Goal: Task Accomplishment & Management: Use online tool/utility

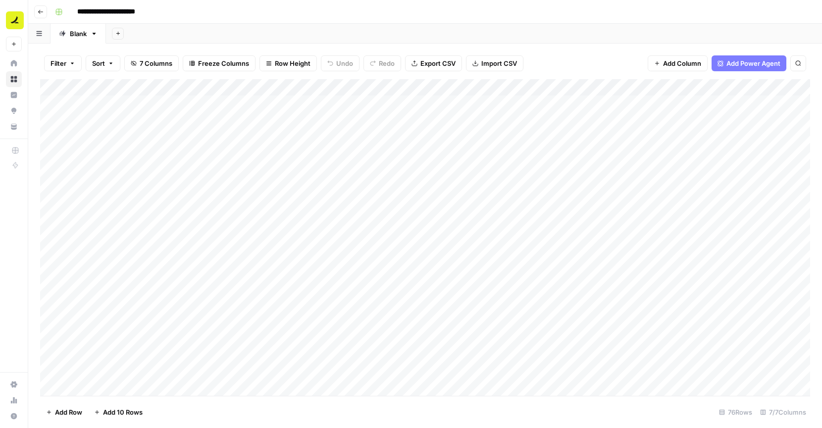
click at [43, 5] on button "Go back" at bounding box center [40, 11] width 13 height 13
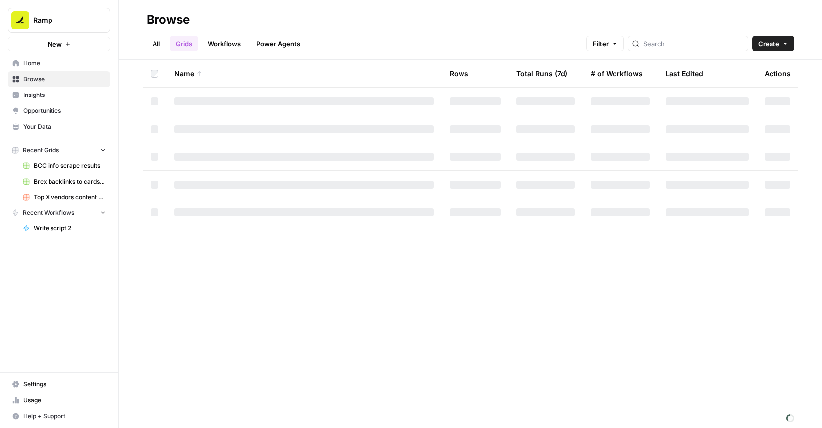
click at [677, 37] on div at bounding box center [688, 44] width 120 height 16
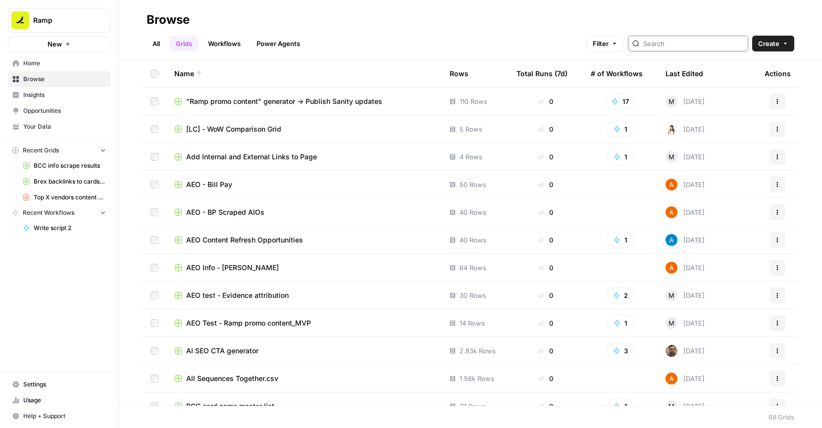
click at [686, 43] on input "search" at bounding box center [693, 44] width 101 height 10
type input "youtu"
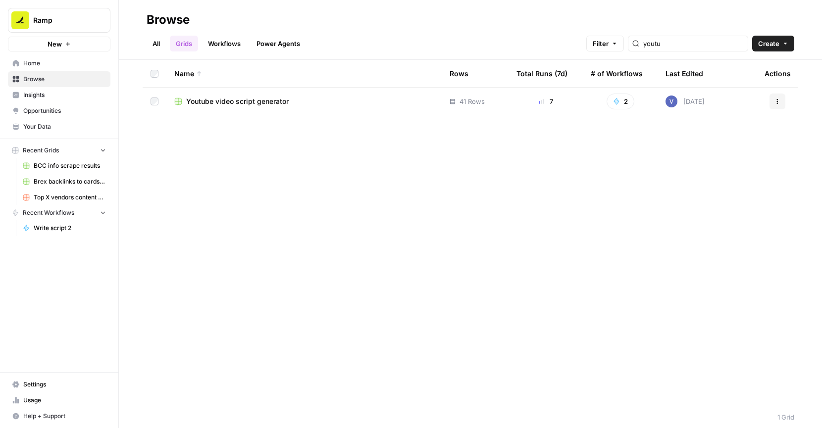
click at [394, 104] on div "Youtube video script generator" at bounding box center [304, 102] width 260 height 10
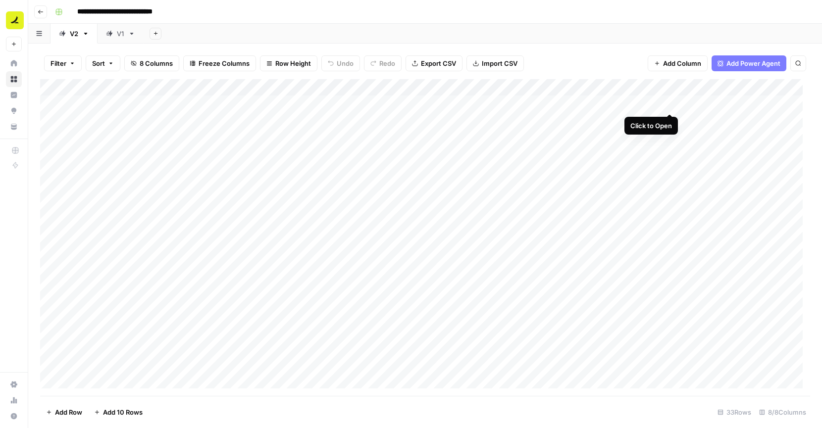
click at [670, 103] on div "Add Column" at bounding box center [425, 237] width 770 height 317
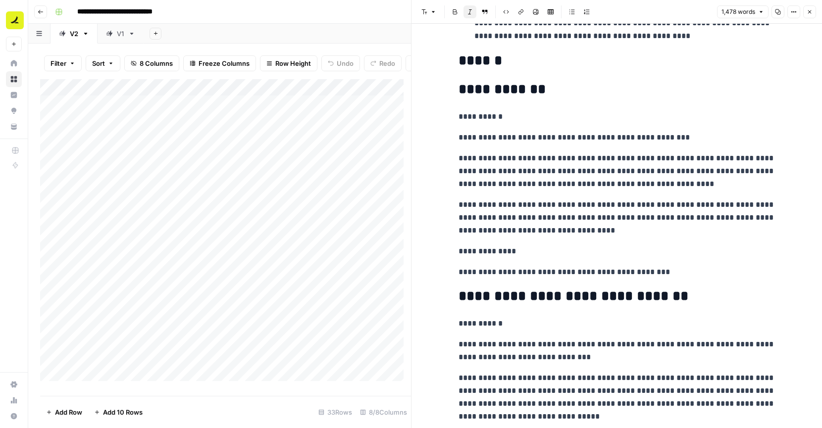
scroll to position [207, 0]
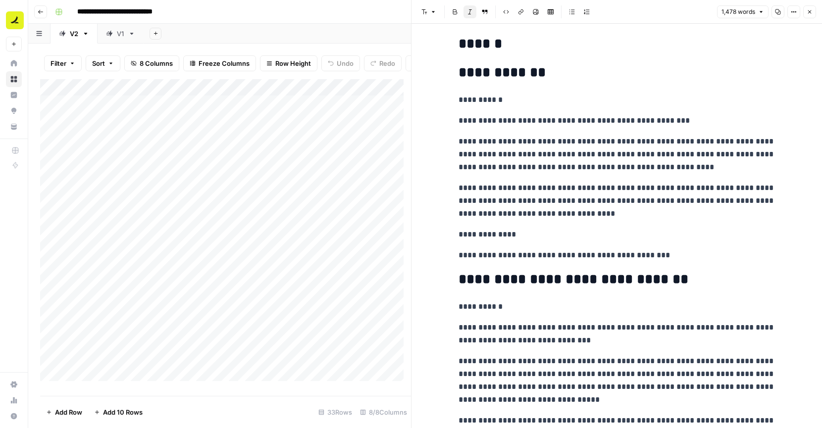
click at [813, 11] on button "Close" at bounding box center [809, 11] width 13 height 13
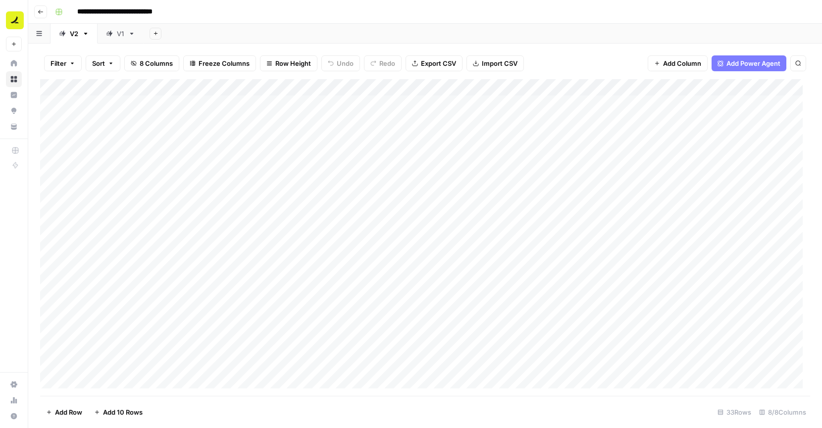
click at [704, 99] on div "Add Column" at bounding box center [425, 237] width 770 height 317
click at [704, 141] on button "Used" at bounding box center [706, 142] width 24 height 12
click at [248, 186] on div "Add Column" at bounding box center [425, 237] width 770 height 317
click at [462, 186] on div "Add Column" at bounding box center [425, 237] width 770 height 317
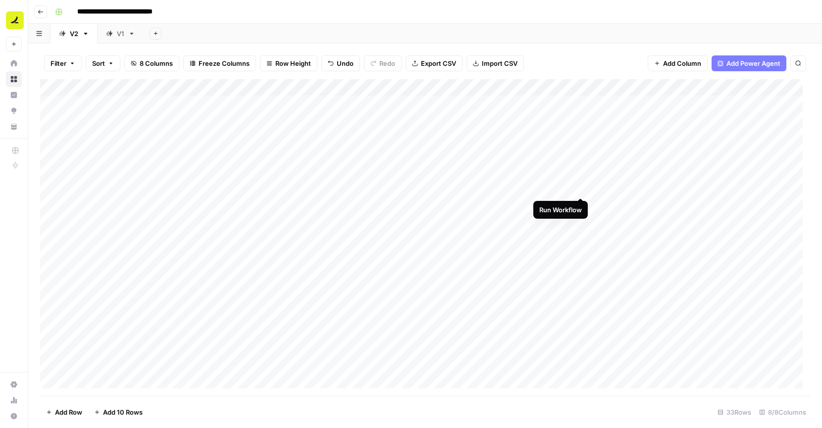
click at [578, 187] on div "Add Column" at bounding box center [425, 237] width 770 height 317
click at [671, 190] on div "Add Column" at bounding box center [425, 237] width 770 height 317
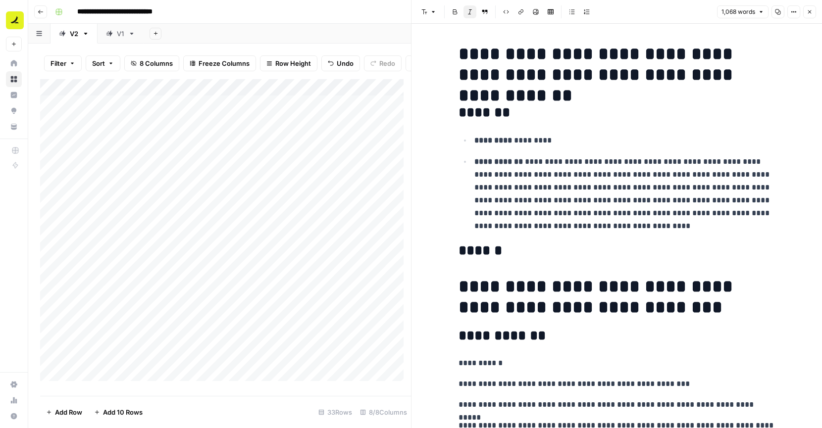
click at [612, 250] on h2 "******" at bounding box center [617, 251] width 317 height 16
type input "gusto"
click at [809, 11] on icon "button" at bounding box center [810, 12] width 6 height 6
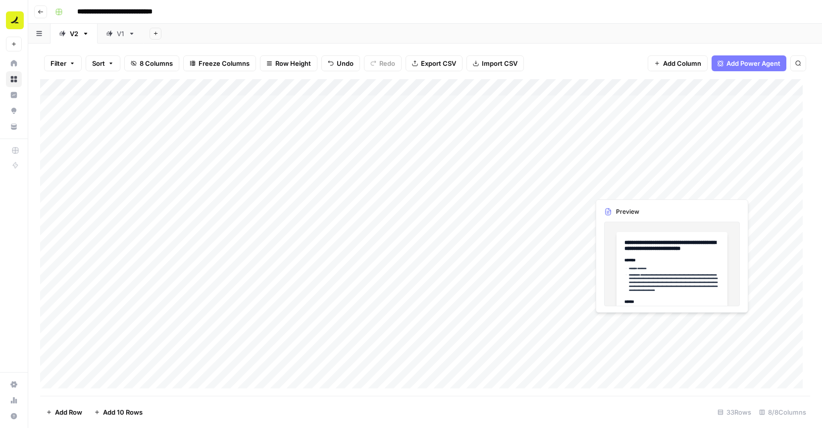
click at [671, 185] on div "Add Column" at bounding box center [425, 237] width 770 height 317
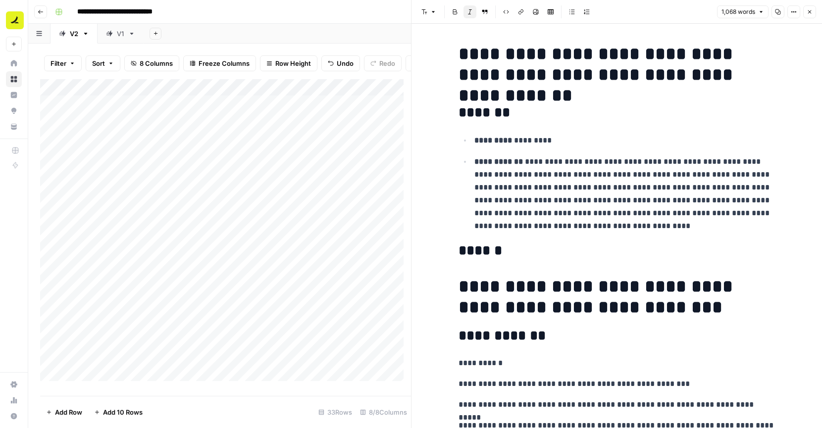
click at [808, 12] on icon "button" at bounding box center [810, 12] width 6 height 6
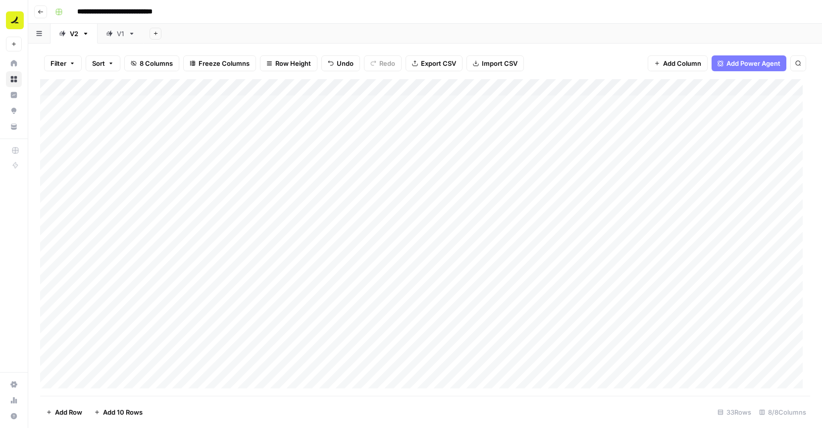
click at [482, 186] on div "Add Column" at bounding box center [425, 237] width 770 height 317
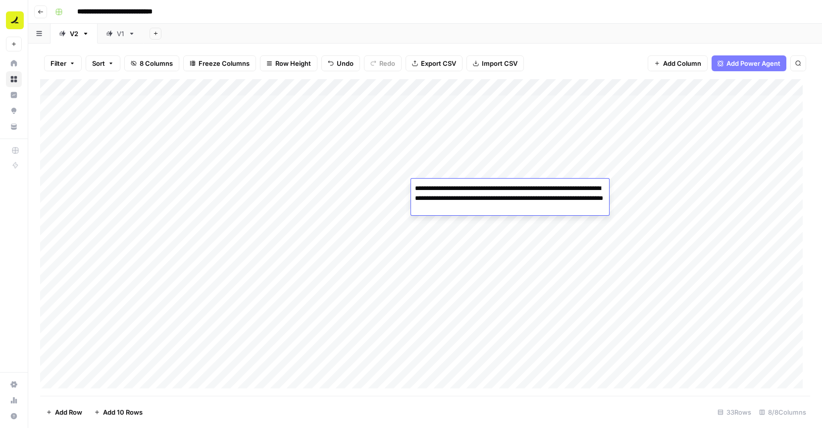
type textarea "**********"
click at [452, 233] on div "Add Column" at bounding box center [425, 237] width 770 height 317
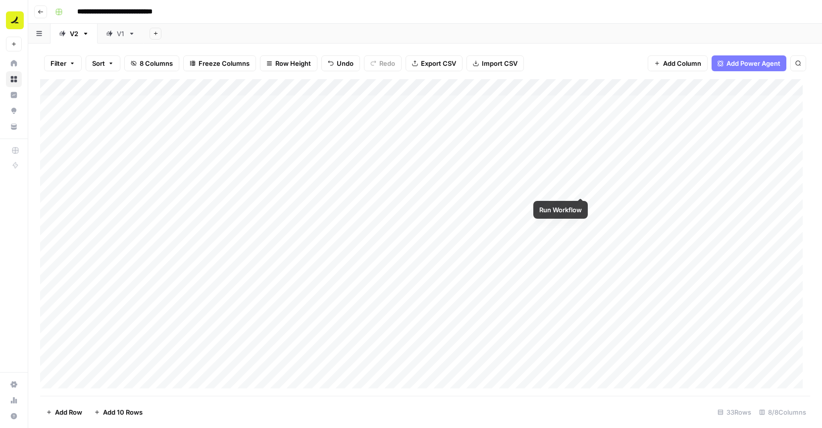
click at [580, 188] on div "Add Column" at bounding box center [425, 237] width 770 height 317
click at [666, 187] on div "Add Column" at bounding box center [425, 237] width 770 height 317
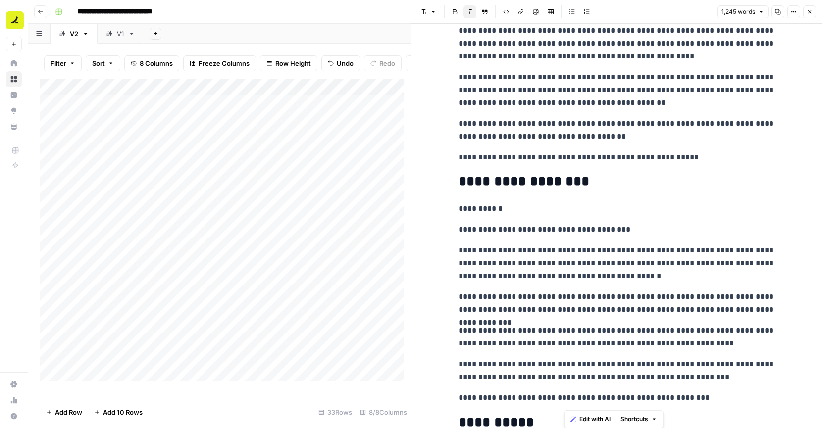
scroll to position [2178, 0]
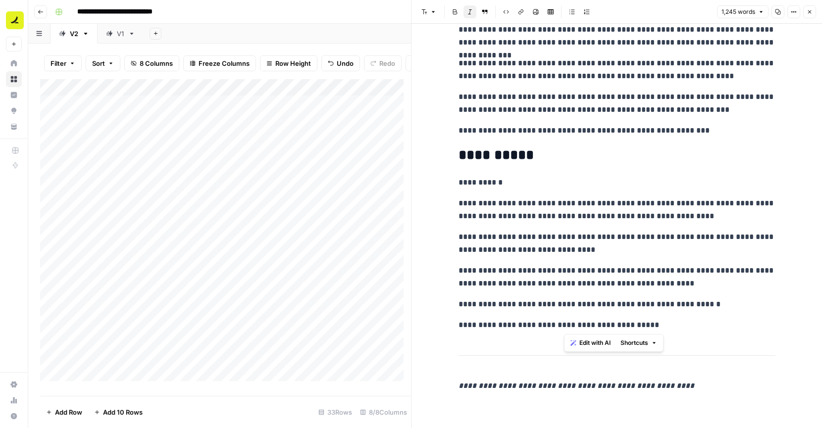
drag, startPoint x: 566, startPoint y: 35, endPoint x: 673, endPoint y: 322, distance: 307.0
copy div "**********"
click at [809, 12] on icon "button" at bounding box center [809, 11] width 3 height 3
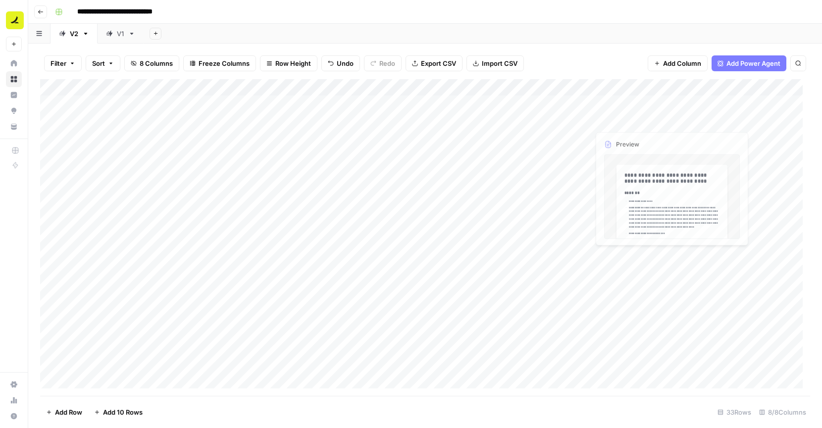
click at [469, 137] on div "Add Column" at bounding box center [425, 237] width 770 height 317
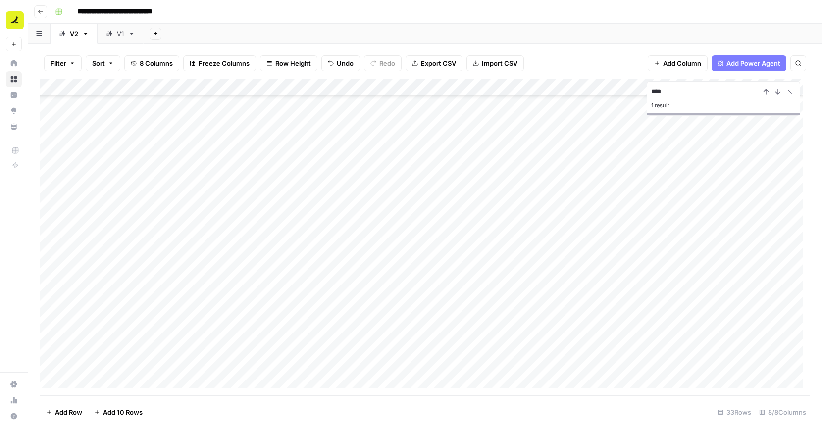
type input "****"
click at [232, 362] on div "Add Column" at bounding box center [425, 237] width 770 height 317
click at [303, 366] on div "Add Column" at bounding box center [425, 237] width 770 height 317
click at [396, 366] on div "Add Column" at bounding box center [425, 237] width 770 height 317
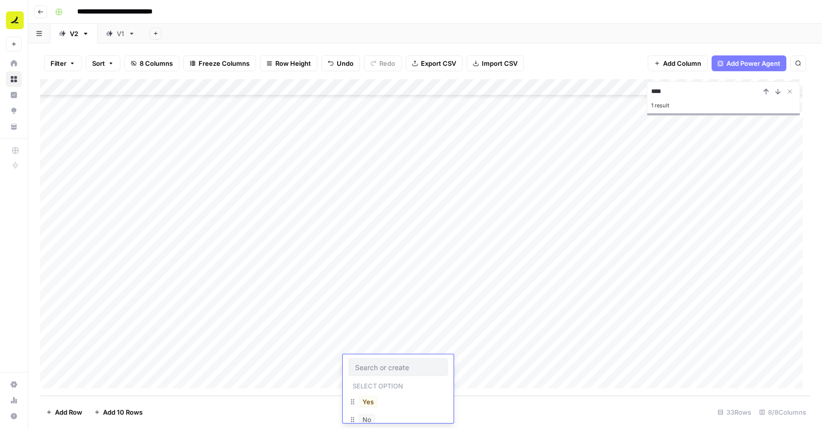
click at [392, 416] on div "No" at bounding box center [398, 421] width 99 height 18
click at [375, 416] on div "No" at bounding box center [367, 420] width 21 height 14
click at [373, 418] on button "No" at bounding box center [367, 420] width 17 height 12
click at [431, 362] on div "Add Column" at bounding box center [425, 237] width 770 height 317
click at [542, 360] on div "Add Column" at bounding box center [425, 237] width 770 height 317
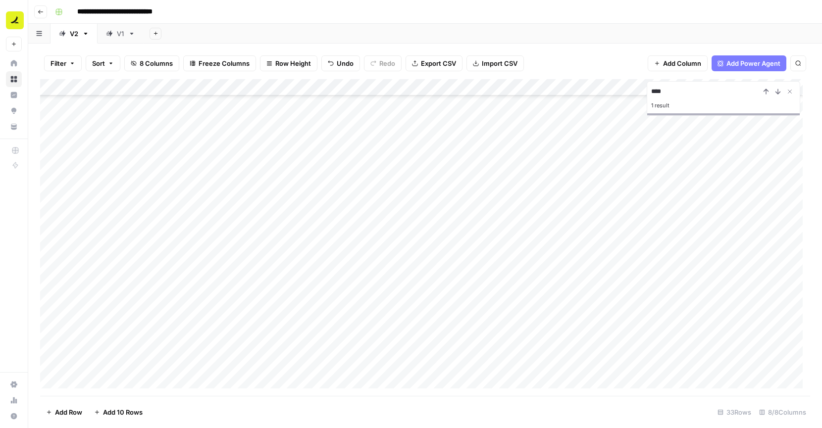
scroll to position [0, 0]
click at [709, 191] on div "Add Column" at bounding box center [425, 237] width 770 height 317
click at [709, 229] on button "Used" at bounding box center [706, 226] width 24 height 12
click at [701, 205] on div "Add Column" at bounding box center [425, 237] width 770 height 317
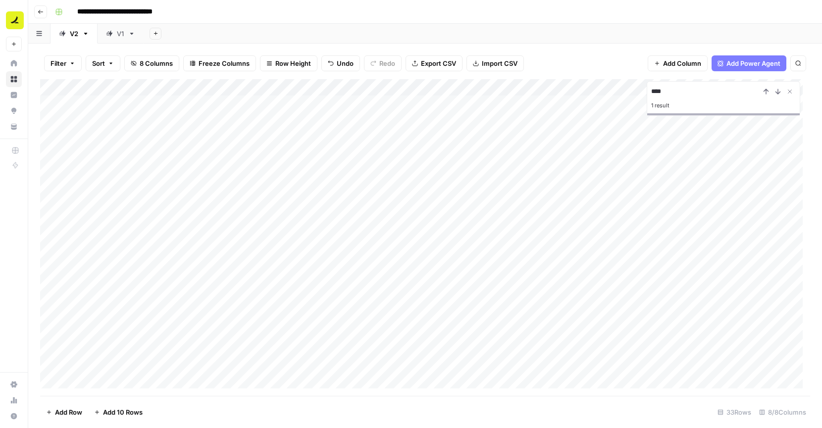
click at [243, 204] on div "Add Column" at bounding box center [425, 237] width 770 height 317
click at [243, 218] on div "Add Column" at bounding box center [425, 237] width 770 height 317
click at [247, 269] on div "Add Column" at bounding box center [425, 237] width 770 height 317
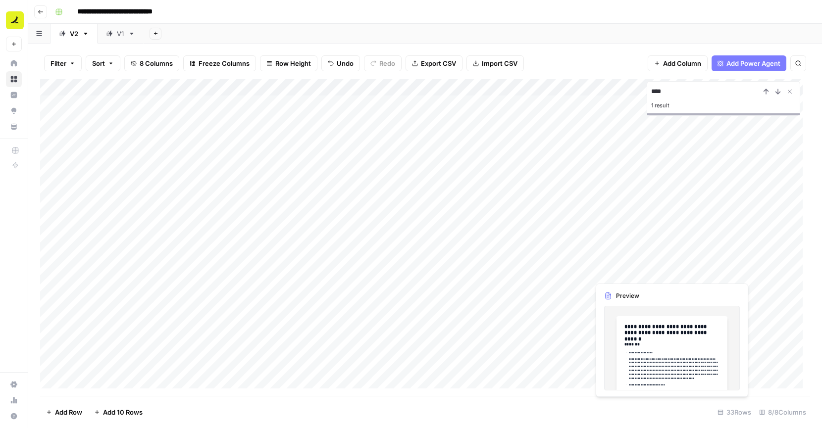
click at [669, 268] on div "Add Column" at bounding box center [425, 237] width 770 height 317
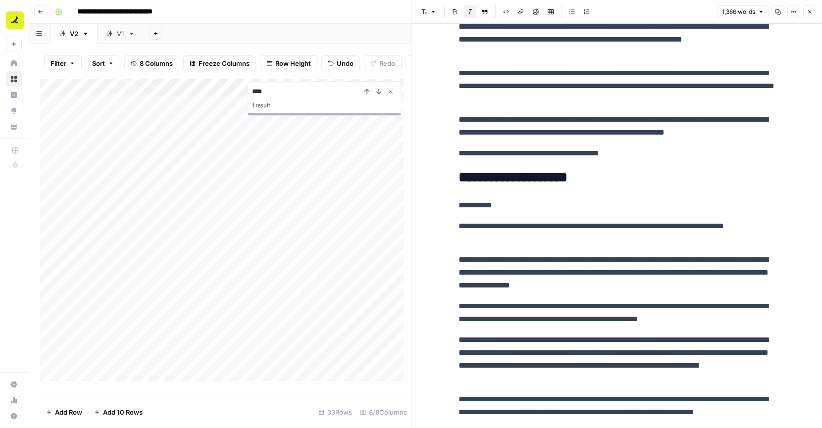
scroll to position [954, 0]
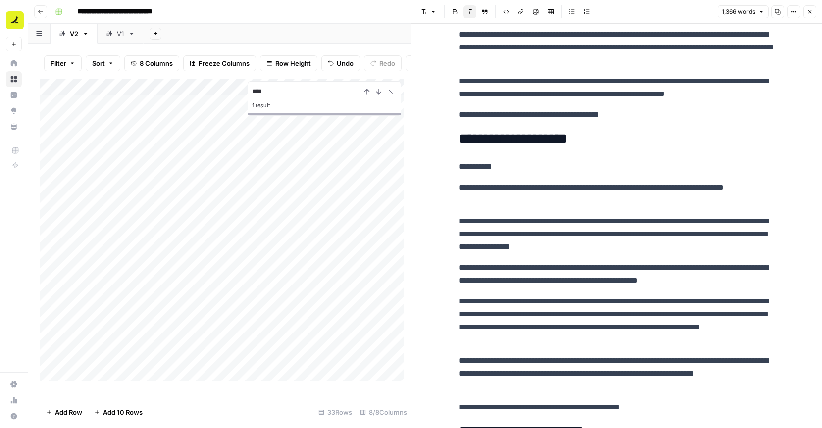
click at [538, 109] on p "**********" at bounding box center [617, 114] width 317 height 13
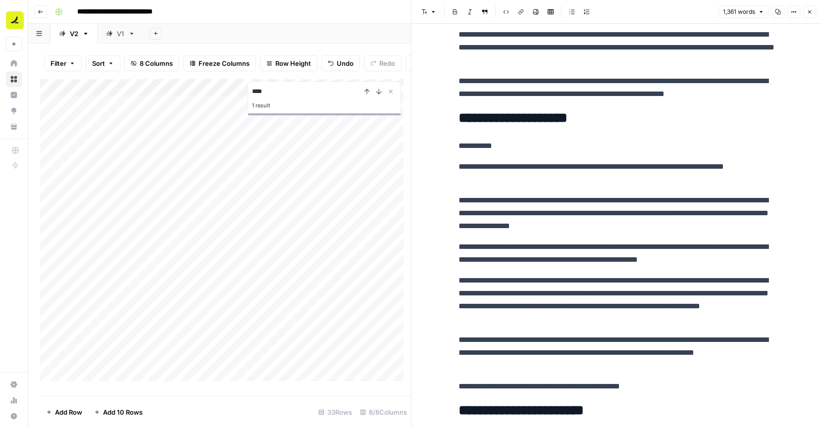
click at [535, 143] on p "**********" at bounding box center [617, 146] width 317 height 13
click at [535, 144] on p "**********" at bounding box center [617, 146] width 317 height 13
click at [536, 144] on p "**********" at bounding box center [617, 146] width 317 height 13
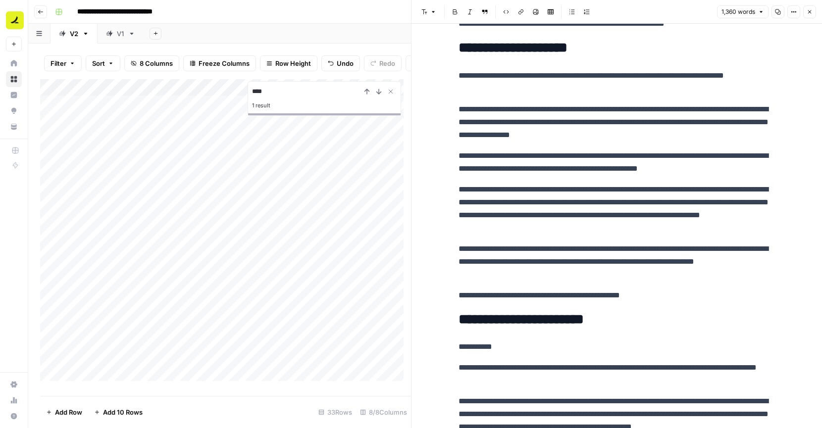
scroll to position [1025, 0]
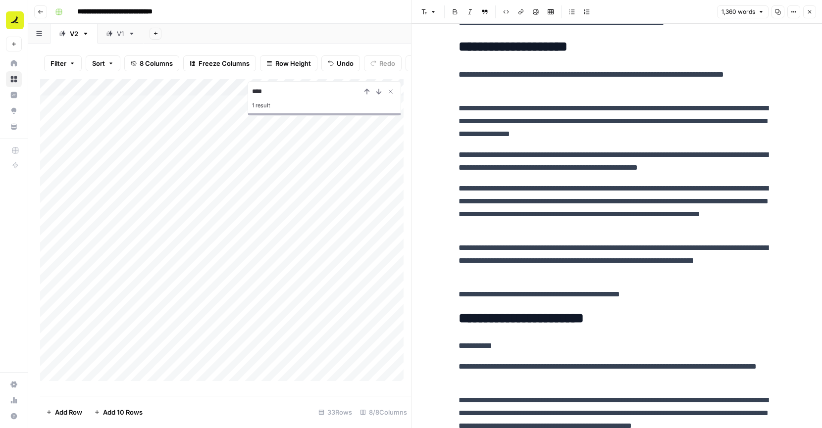
click at [549, 293] on p "**********" at bounding box center [617, 294] width 317 height 13
click at [548, 293] on p "**********" at bounding box center [617, 294] width 317 height 13
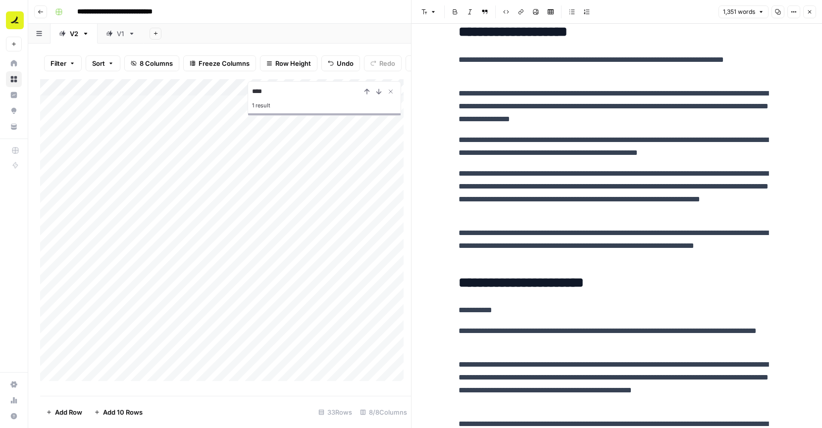
scroll to position [1040, 0]
click at [487, 157] on p "**********" at bounding box center [617, 147] width 317 height 26
click at [487, 162] on div "**********" at bounding box center [617, 336] width 329 height 2674
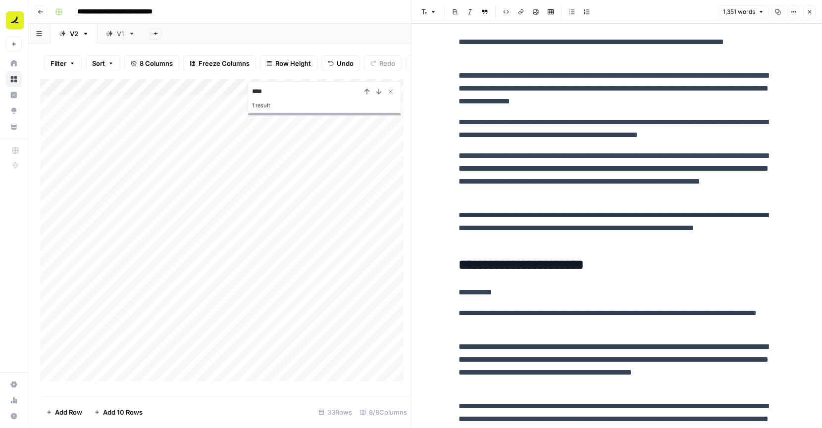
scroll to position [1061, 0]
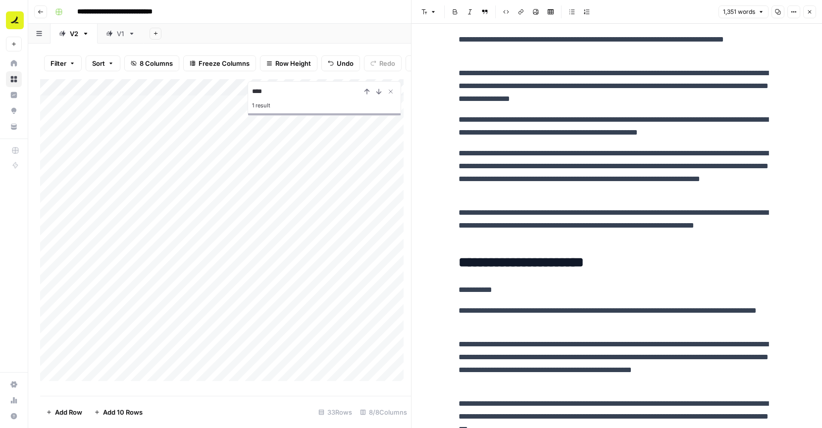
click at [479, 203] on div "**********" at bounding box center [617, 316] width 329 height 2674
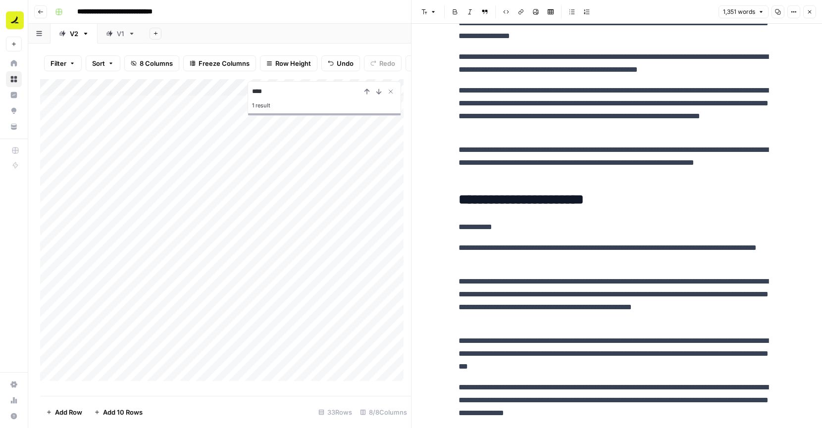
scroll to position [1236, 0]
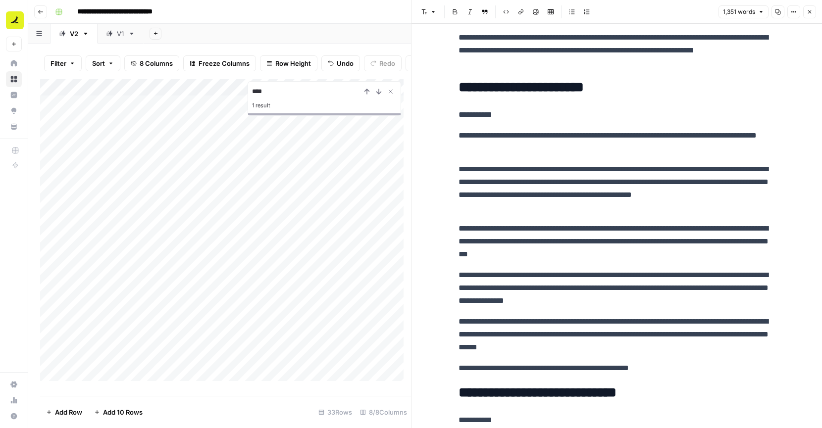
click at [506, 113] on p "**********" at bounding box center [617, 114] width 317 height 13
click at [507, 114] on p "**********" at bounding box center [617, 114] width 317 height 13
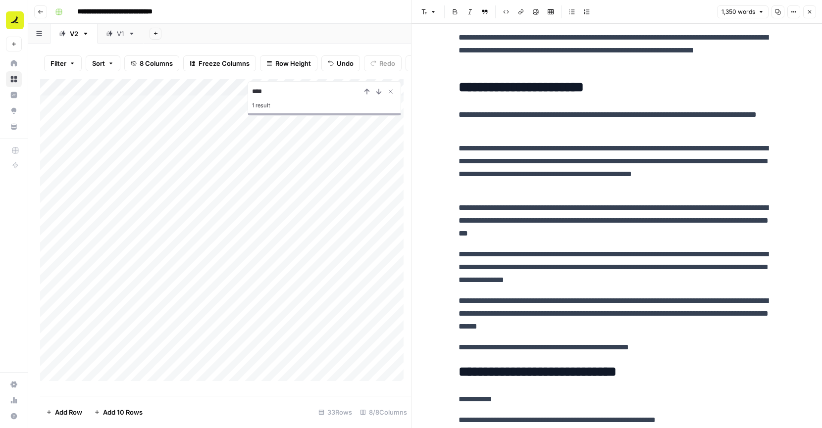
click at [639, 348] on p "**********" at bounding box center [617, 347] width 317 height 13
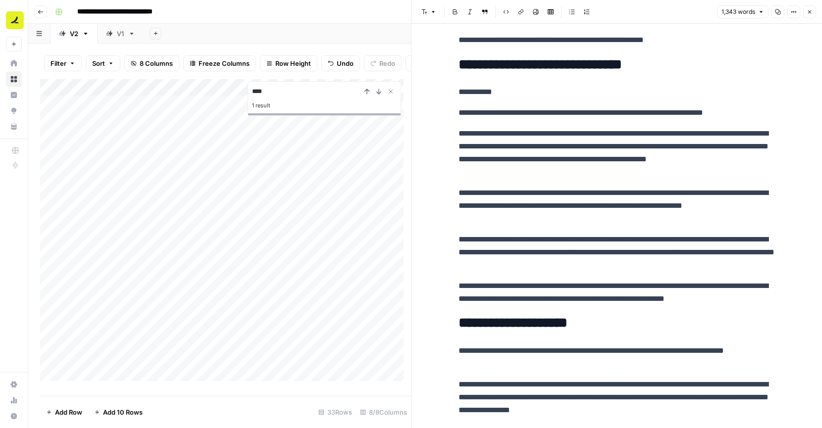
scroll to position [745, 0]
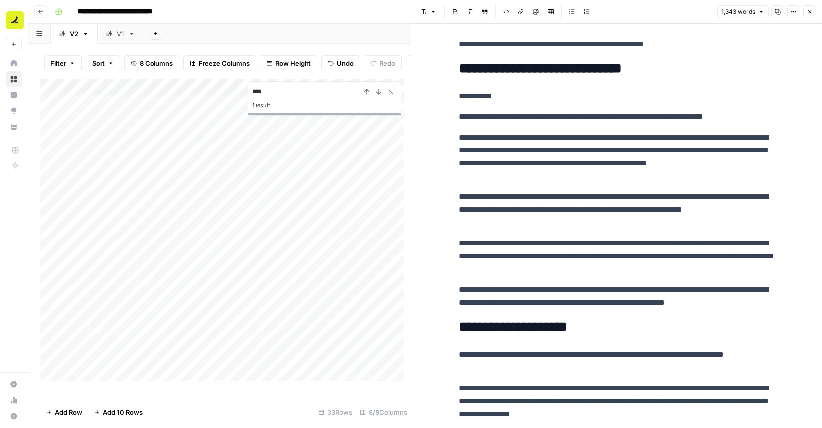
click at [472, 91] on p "**********" at bounding box center [617, 96] width 317 height 13
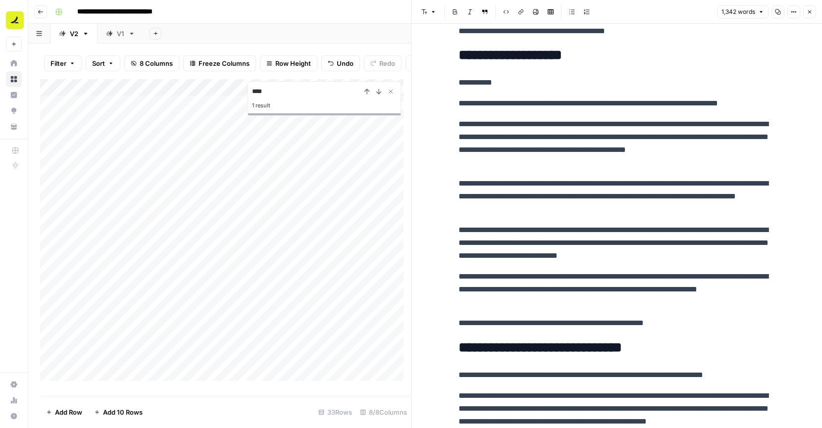
scroll to position [416, 0]
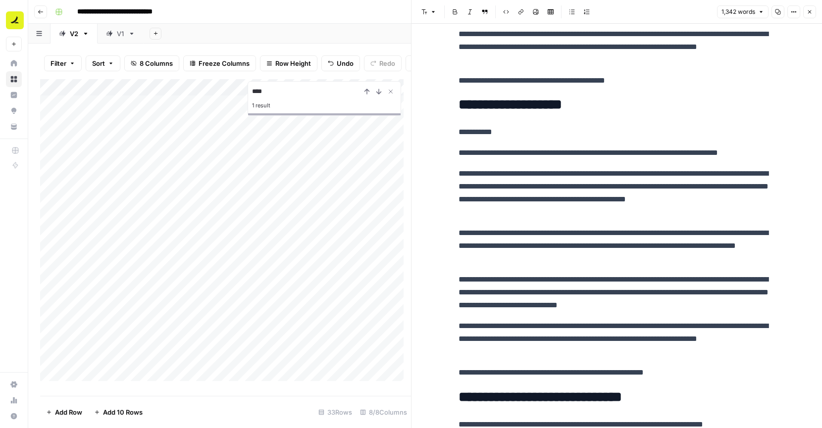
click at [478, 134] on p "**********" at bounding box center [617, 132] width 317 height 13
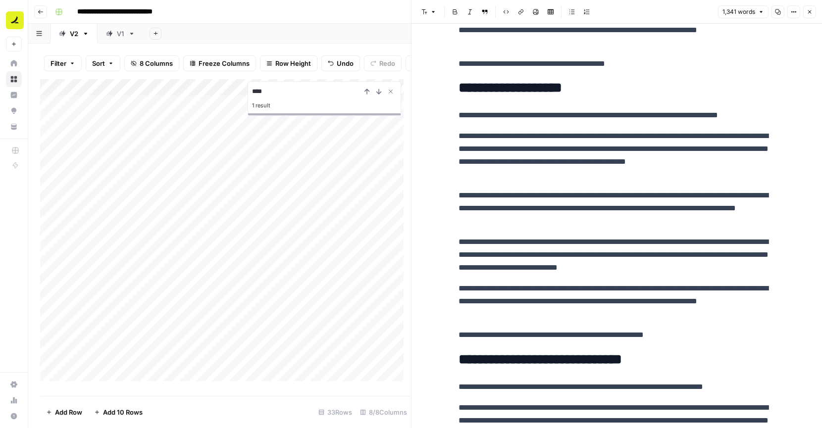
scroll to position [441, 0]
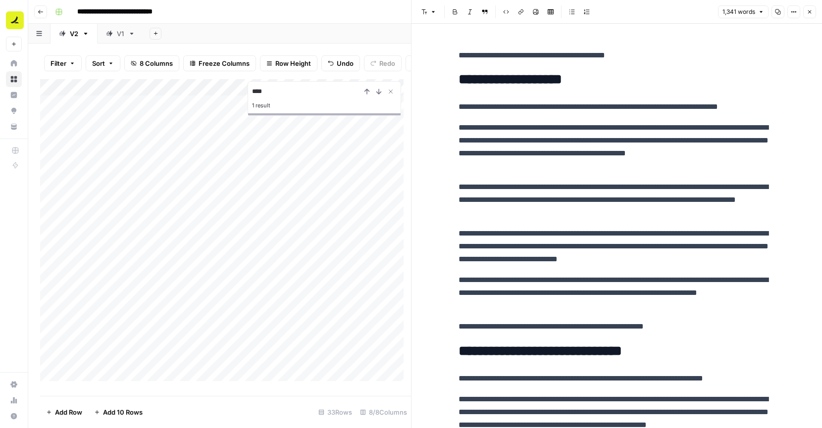
click at [536, 326] on p "**********" at bounding box center [617, 326] width 317 height 13
click at [537, 327] on p "**********" at bounding box center [617, 326] width 317 height 13
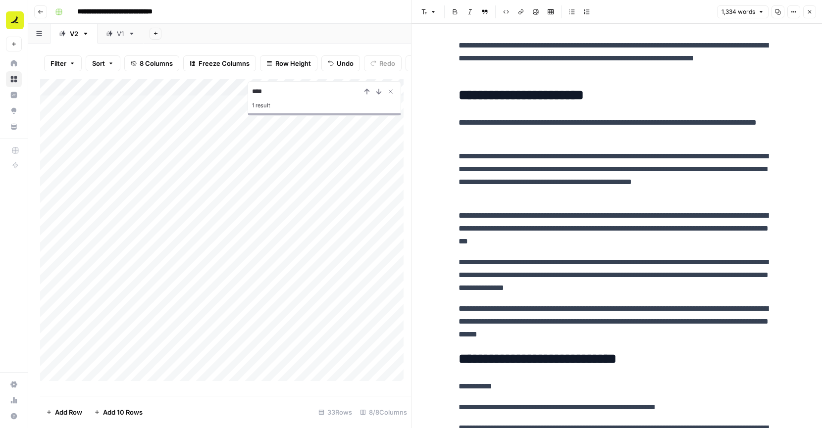
scroll to position [1073, 0]
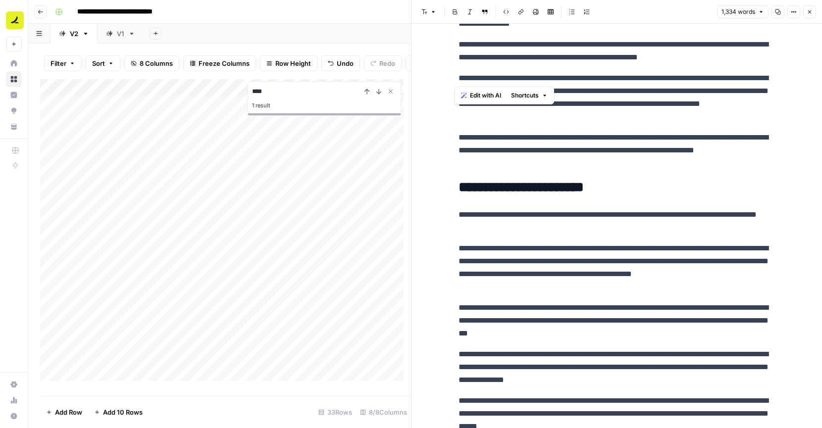
drag, startPoint x: 455, startPoint y: 82, endPoint x: 524, endPoint y: 78, distance: 68.9
click at [524, 78] on p "**********" at bounding box center [617, 98] width 317 height 52
click at [633, 102] on p "**********" at bounding box center [617, 98] width 317 height 52
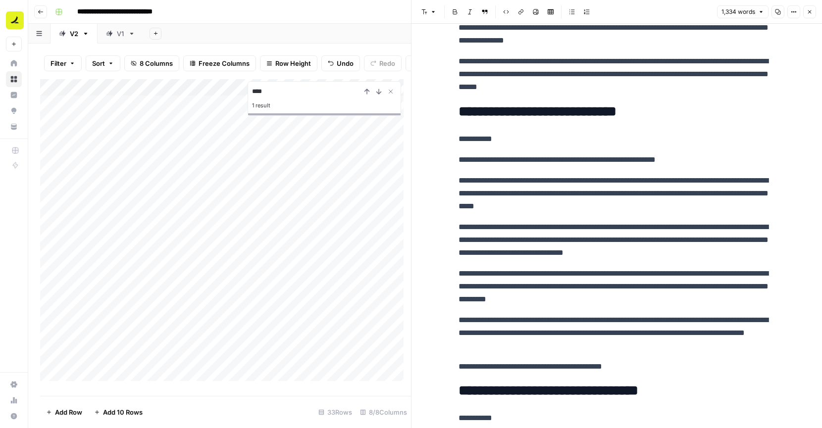
scroll to position [1442, 0]
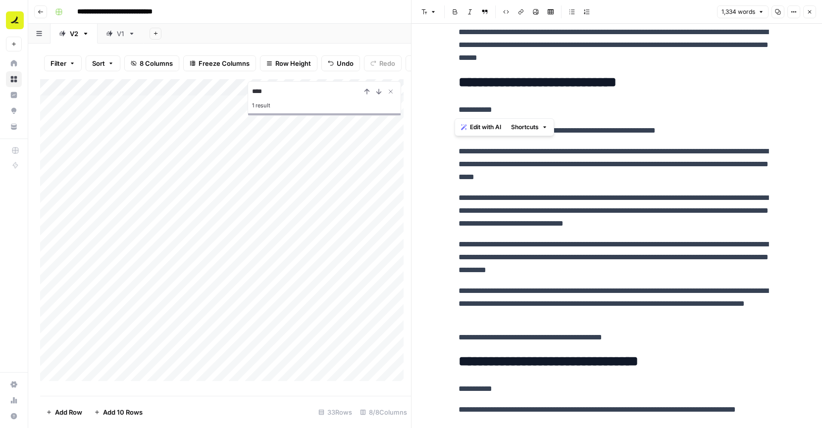
drag, startPoint x: 471, startPoint y: 109, endPoint x: 515, endPoint y: 109, distance: 44.1
click at [515, 109] on p "**********" at bounding box center [617, 110] width 317 height 13
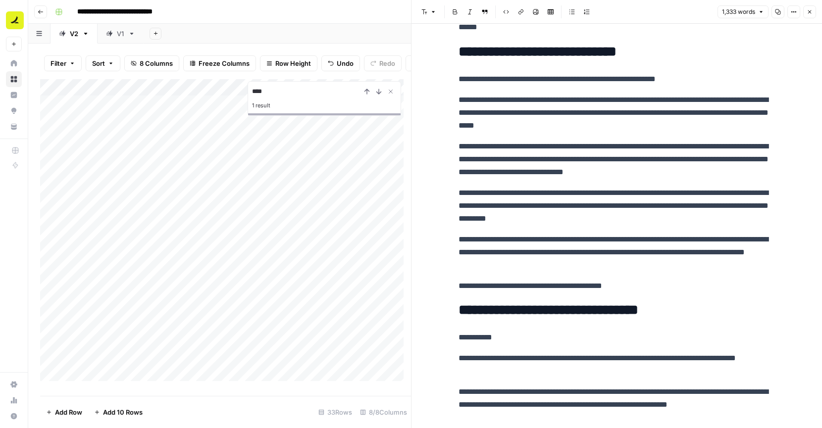
scroll to position [1478, 0]
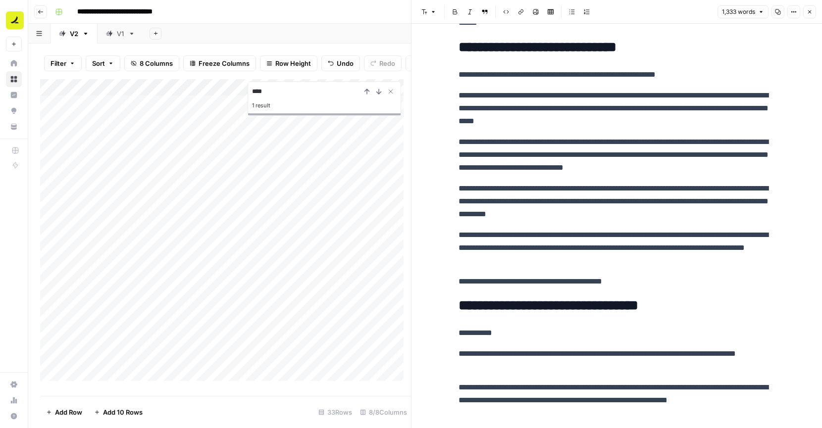
click at [493, 280] on p "**********" at bounding box center [617, 281] width 317 height 13
click at [492, 279] on p "**********" at bounding box center [617, 281] width 317 height 13
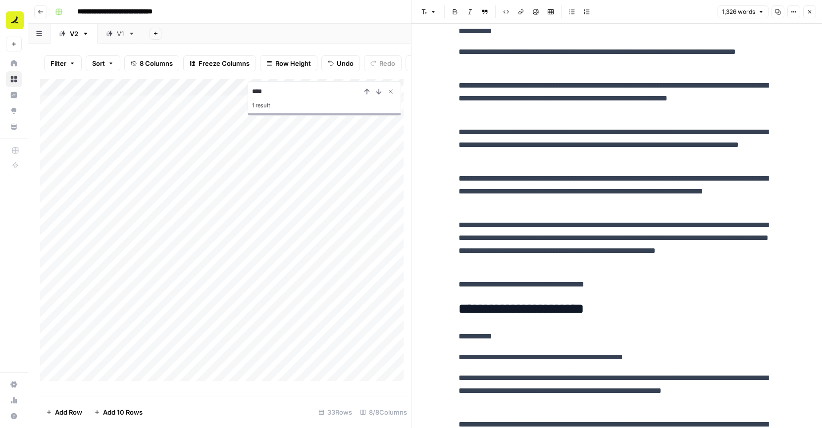
scroll to position [1776, 0]
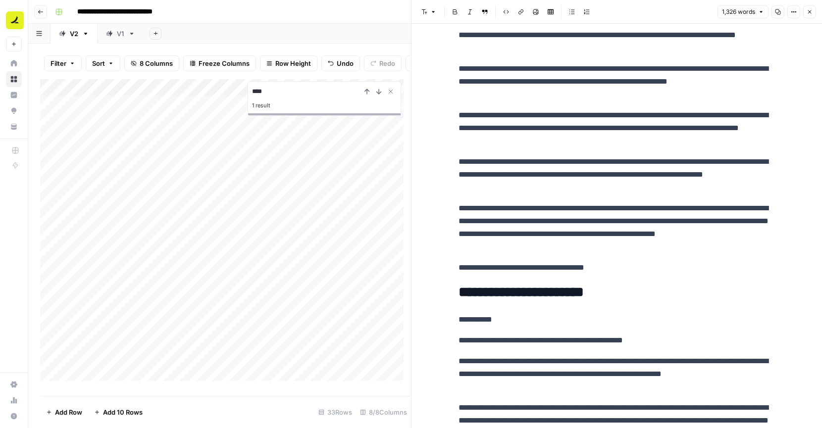
click at [482, 271] on p "**********" at bounding box center [617, 268] width 317 height 13
click at [481, 271] on p "**********" at bounding box center [617, 268] width 317 height 13
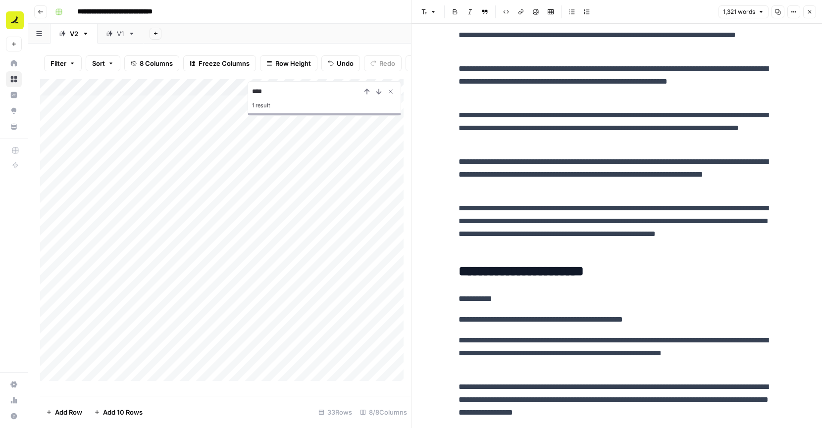
click at [489, 299] on p "**********" at bounding box center [617, 299] width 317 height 13
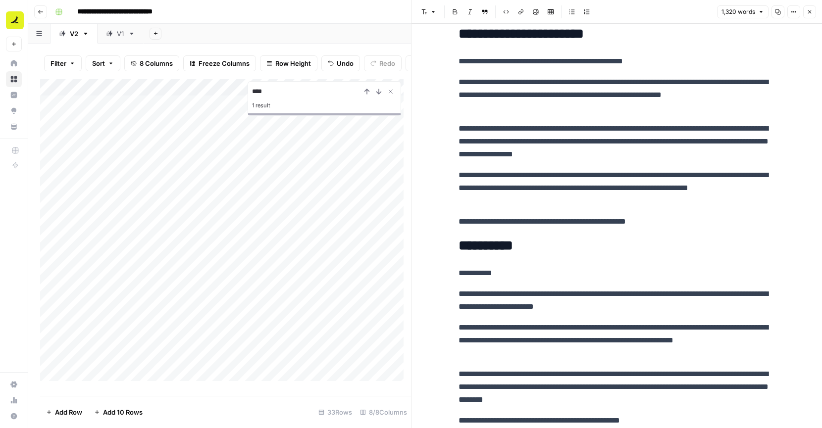
scroll to position [2022, 0]
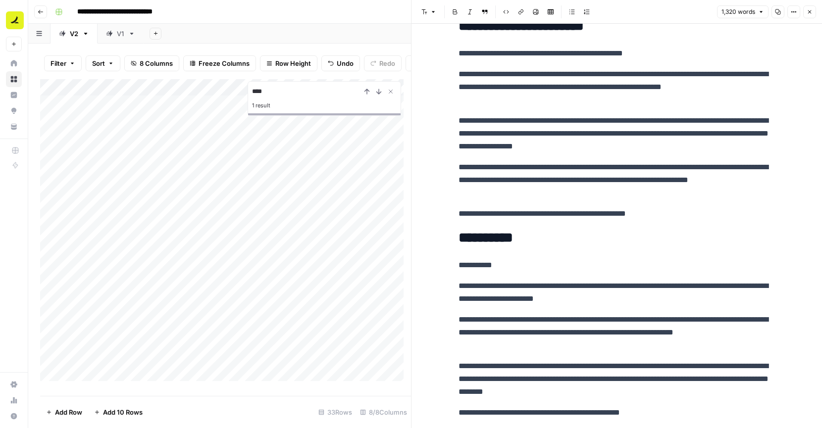
click at [515, 213] on p "**********" at bounding box center [617, 214] width 317 height 13
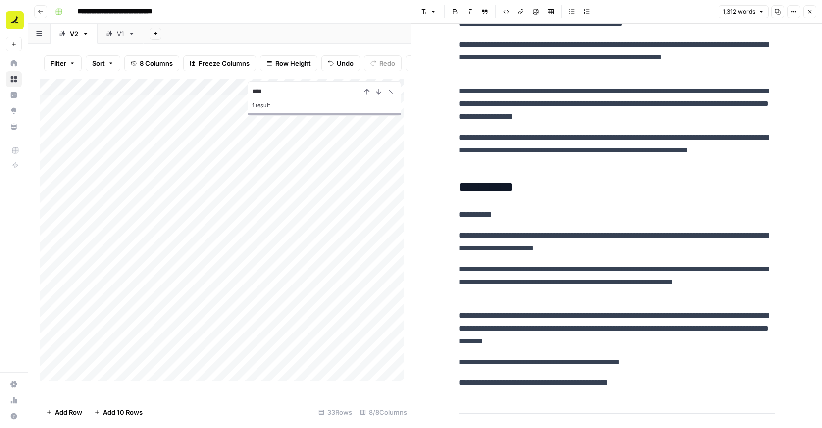
scroll to position [2110, 0]
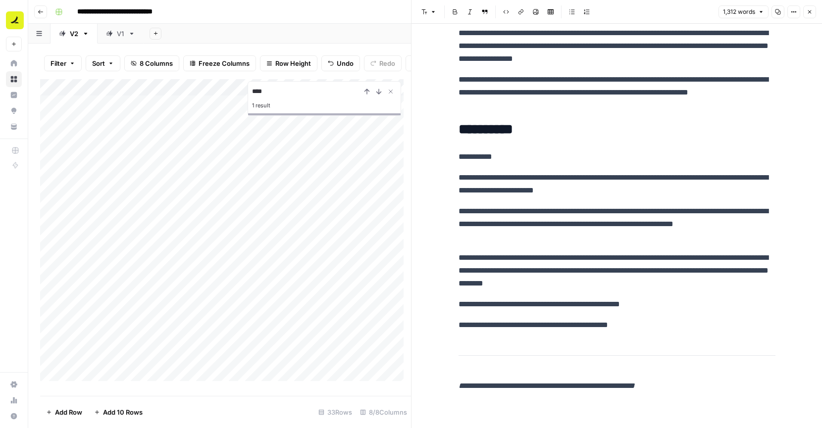
click at [487, 153] on p "**********" at bounding box center [617, 157] width 317 height 13
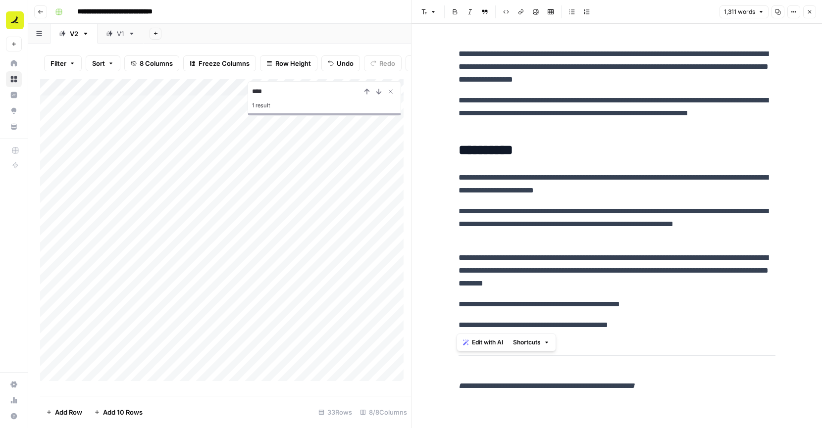
drag, startPoint x: 658, startPoint y: 322, endPoint x: 457, endPoint y: 287, distance: 204.7
click at [566, 329] on p "**********" at bounding box center [617, 325] width 317 height 13
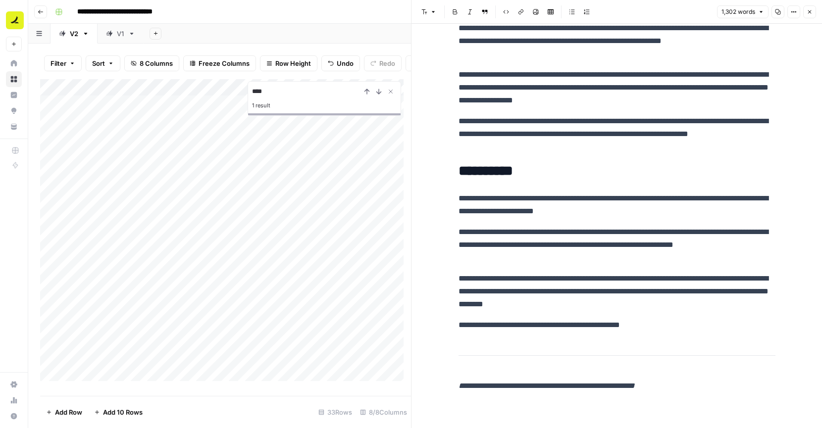
scroll to position [2068, 0]
click at [641, 214] on p "**********" at bounding box center [617, 205] width 317 height 26
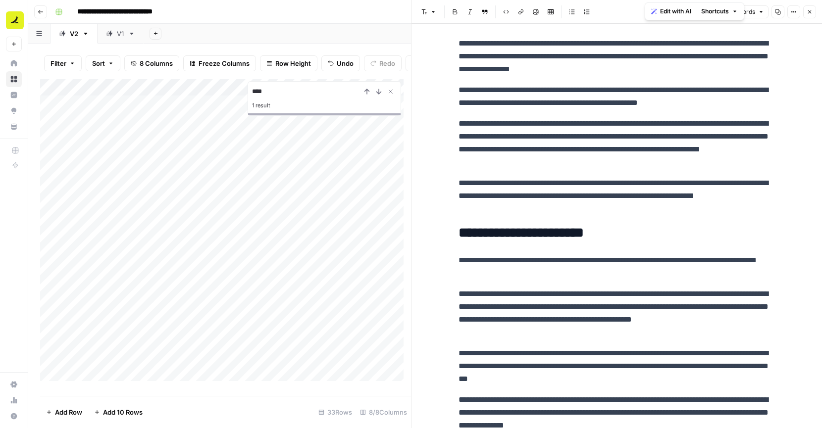
scroll to position [0, 0]
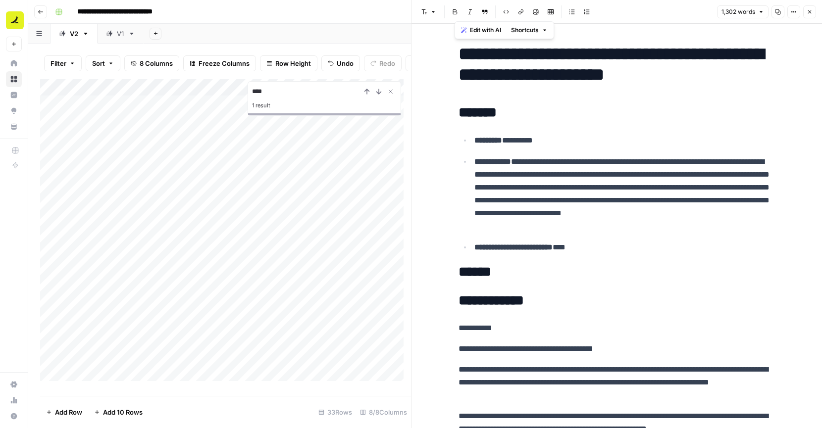
drag, startPoint x: 643, startPoint y: 328, endPoint x: 454, endPoint y: 61, distance: 327.3
copy div "**********"
click at [807, 10] on icon "button" at bounding box center [810, 12] width 6 height 6
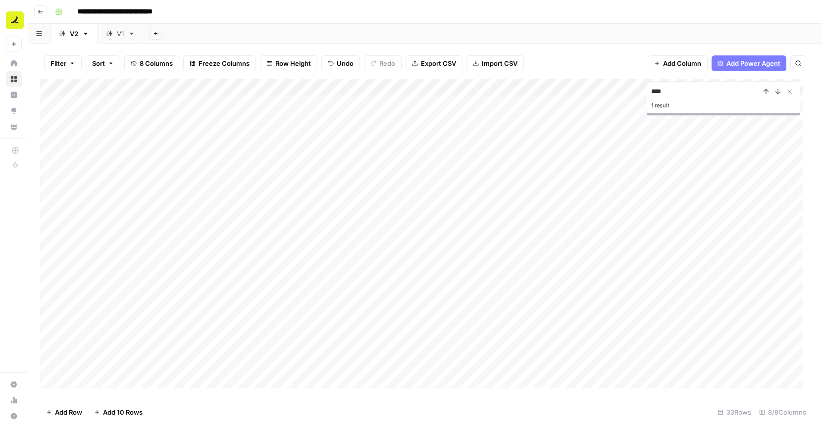
click at [689, 276] on div "Add Column" at bounding box center [425, 237] width 770 height 317
click at [709, 310] on button "Used" at bounding box center [706, 311] width 24 height 12
click at [576, 47] on div "Filter Sort 8 Columns Freeze Columns Row Height Undo Redo Export CSV Import CSV…" at bounding box center [425, 236] width 794 height 385
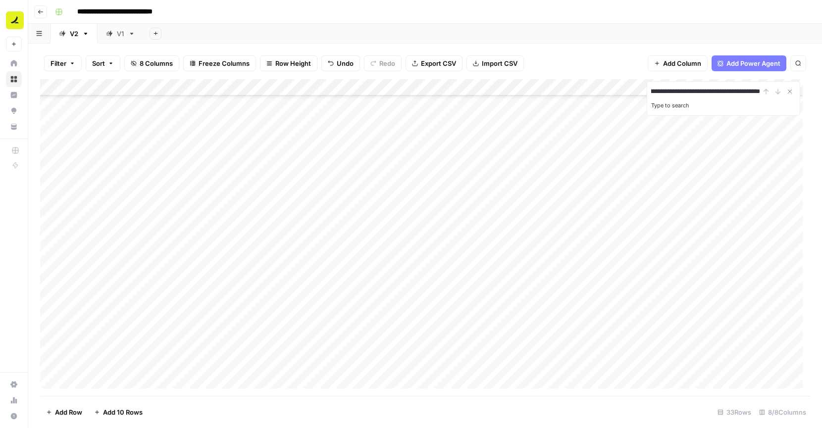
scroll to position [17, 0]
type input "**********"
click at [257, 186] on div "Add Column" at bounding box center [425, 237] width 770 height 317
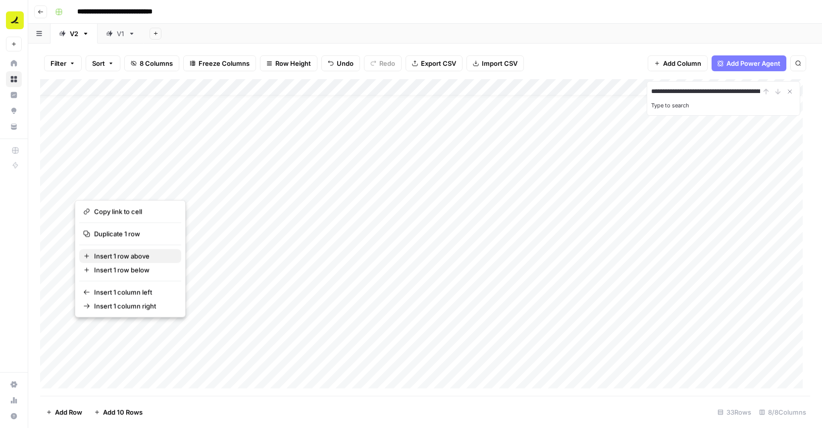
click at [144, 256] on span "Insert 1 row above" at bounding box center [133, 257] width 79 height 10
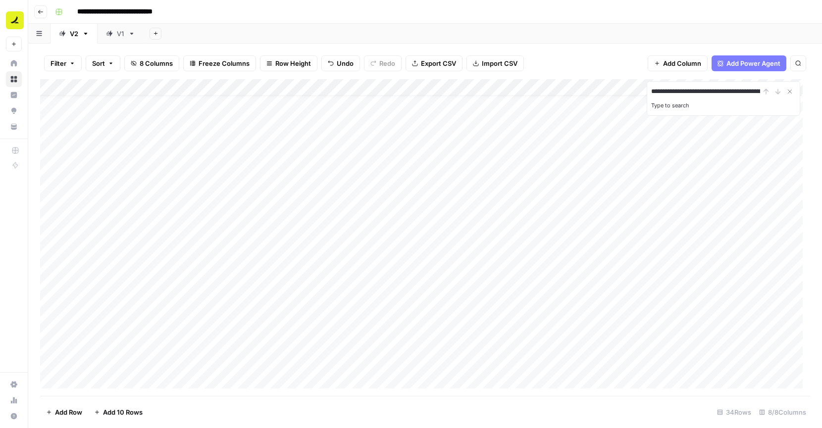
click at [155, 185] on div "Add Column" at bounding box center [425, 237] width 770 height 317
type textarea "**********"
click at [307, 190] on div "Add Column" at bounding box center [425, 237] width 770 height 317
type input "4"
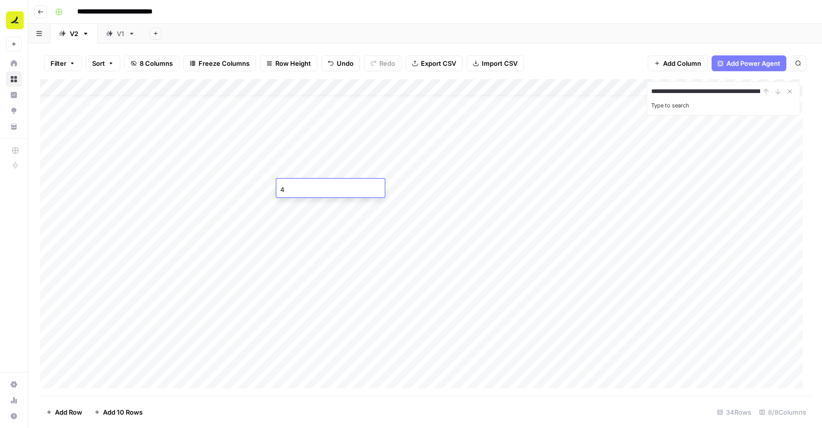
click at [381, 187] on div "Add Column" at bounding box center [425, 237] width 770 height 317
click at [377, 243] on div "No" at bounding box center [398, 245] width 99 height 18
click at [366, 245] on button "No" at bounding box center [367, 244] width 17 height 12
click at [541, 186] on div "Add Column" at bounding box center [425, 237] width 770 height 317
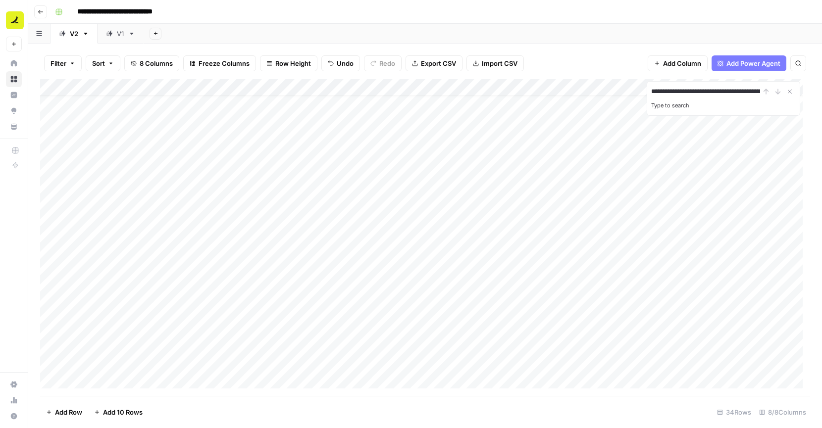
click at [646, 186] on div "Add Column" at bounding box center [425, 237] width 770 height 317
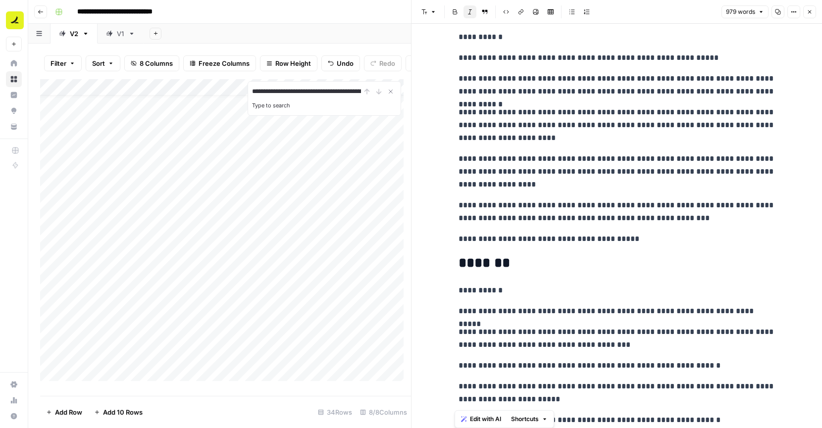
scroll to position [1741, 0]
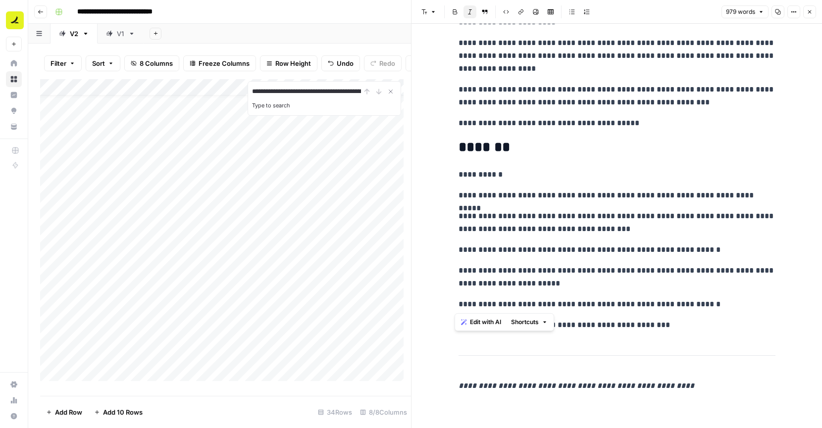
drag, startPoint x: 457, startPoint y: 59, endPoint x: 717, endPoint y: 305, distance: 358.1
copy div "**********"
click at [810, 12] on icon "button" at bounding box center [810, 12] width 6 height 6
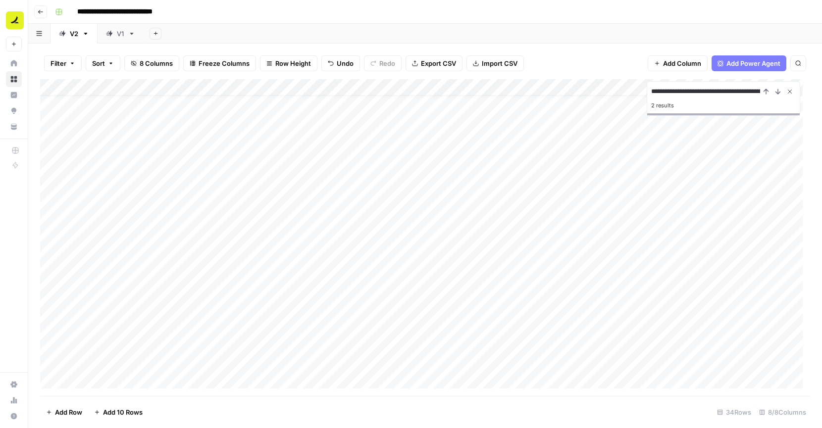
click at [788, 93] on icon "Close Search" at bounding box center [790, 92] width 8 height 8
click at [770, 87] on span "Add Column" at bounding box center [787, 87] width 35 height 9
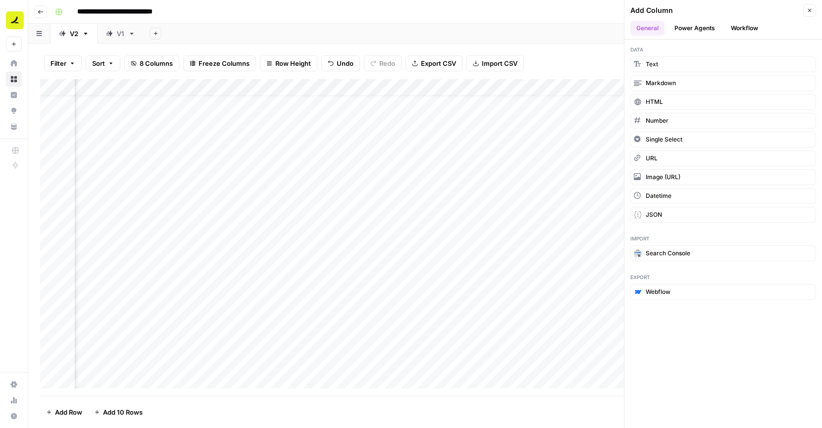
click at [750, 25] on button "Workflow" at bounding box center [744, 28] width 39 height 15
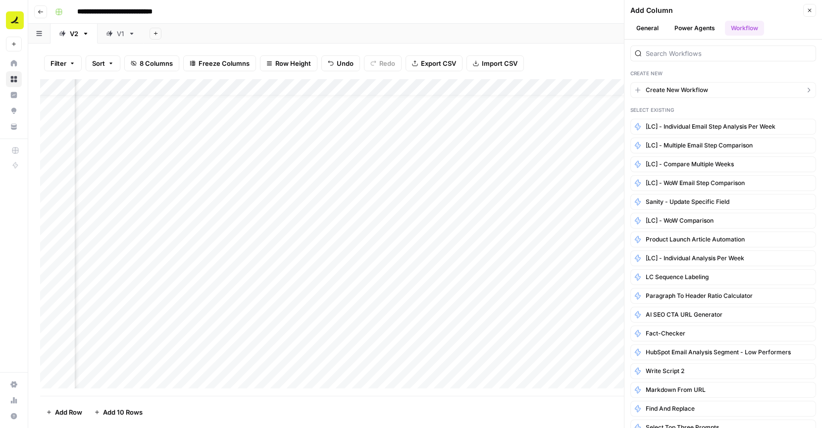
click at [716, 90] on button "Create New Workflow" at bounding box center [724, 90] width 186 height 16
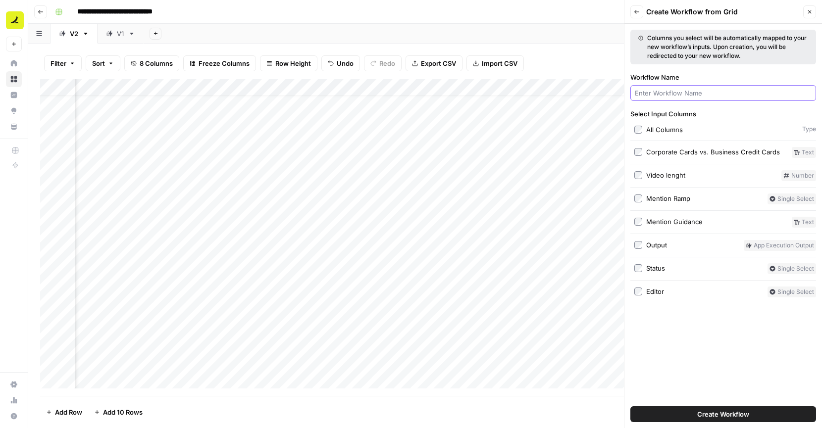
click at [715, 90] on input "Workflow Name" at bounding box center [723, 93] width 177 height 10
type input "Youtube video description"
click at [664, 249] on div "Output" at bounding box center [656, 245] width 21 height 10
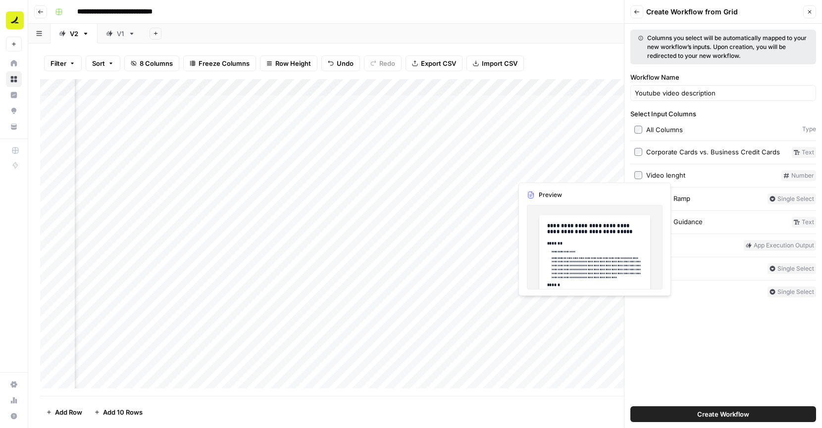
scroll to position [0, 0]
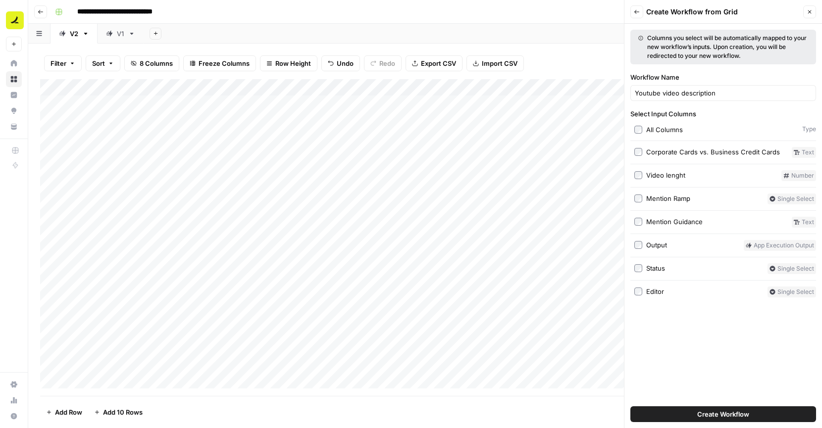
click at [712, 152] on div "Corporate Cards vs. Business Credit Cards" at bounding box center [713, 152] width 134 height 10
click at [706, 419] on span "Create Workflow" at bounding box center [723, 415] width 52 height 10
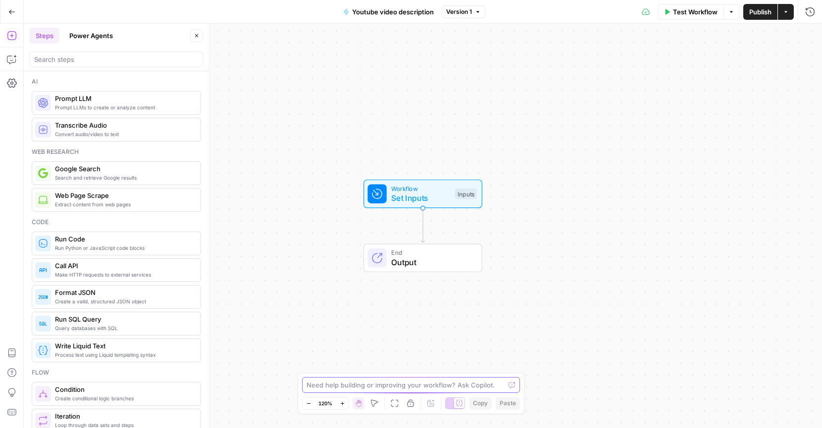
click at [399, 381] on textarea at bounding box center [406, 385] width 198 height 10
click at [476, 386] on textarea "This workflow should write a youtube video description to" at bounding box center [401, 385] width 189 height 10
click at [318, 383] on textarea "This workflow should write a youtube video description based on the script and …" at bounding box center [401, 381] width 190 height 20
paste textarea "Looking to separate your personal and business credit? In this video, we cover …"
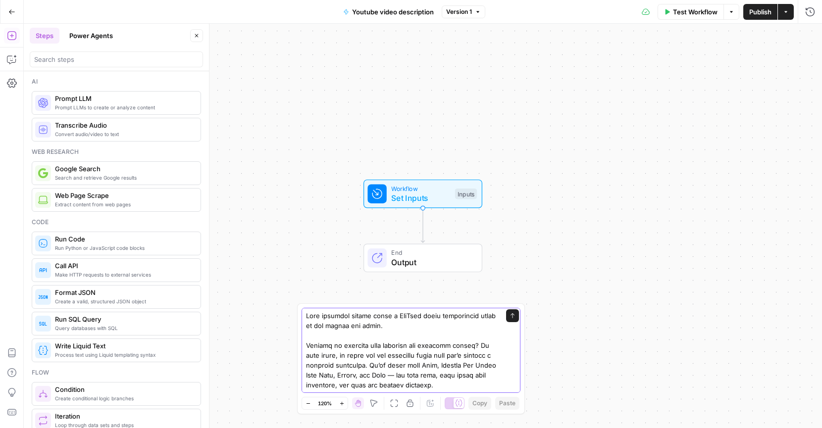
type textarea "This workflow should write a YouTube video description based on the script and …"
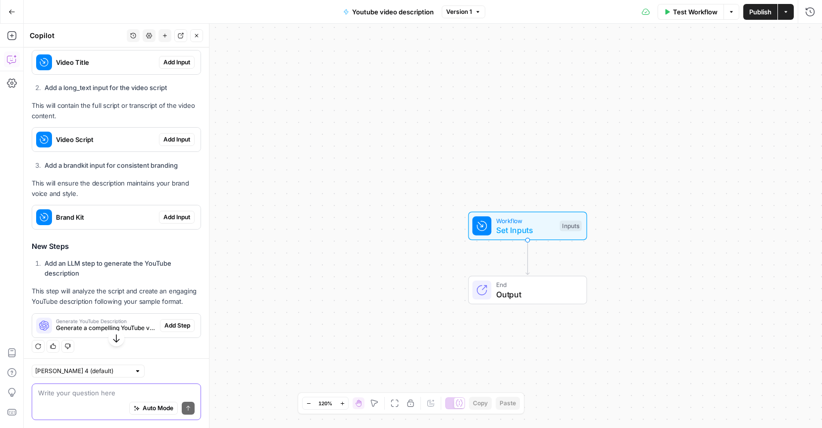
scroll to position [1276, 0]
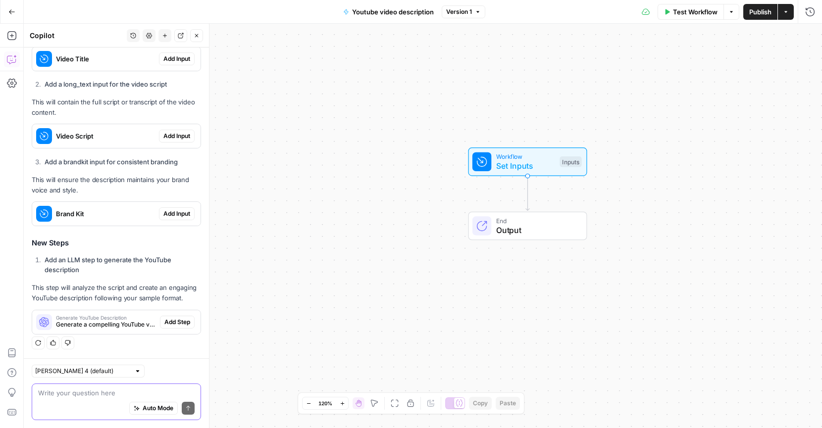
click at [111, 392] on textarea at bounding box center [116, 393] width 157 height 10
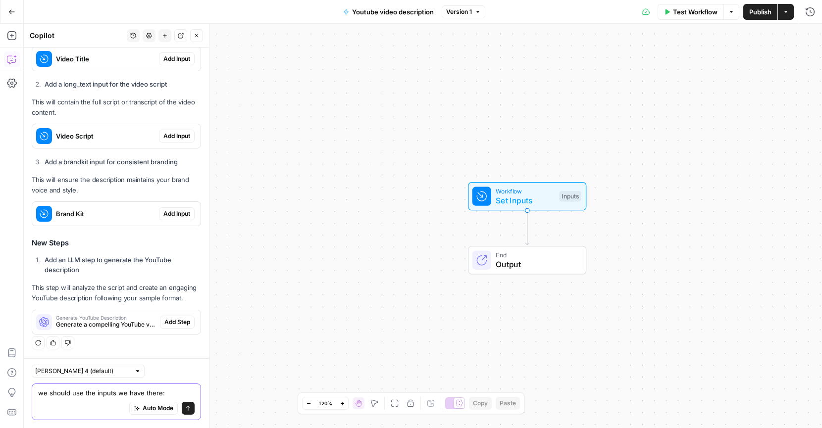
scroll to position [1074, 0]
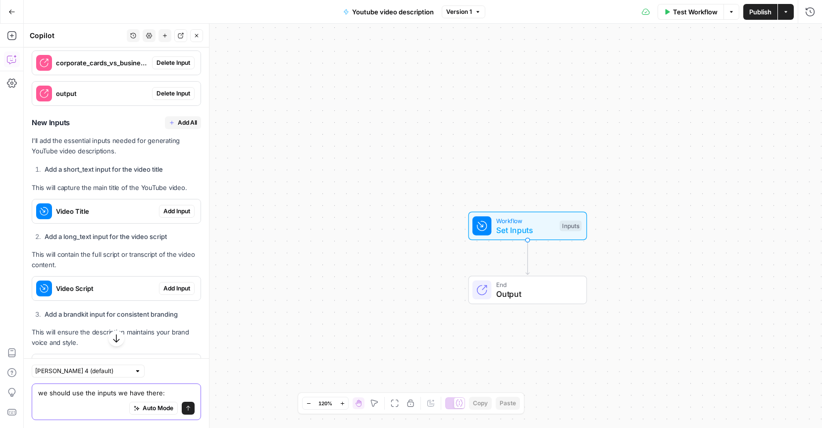
type textarea "we should use the inputs we have there:"
click at [98, 403] on div "Auto Mode Send" at bounding box center [116, 409] width 157 height 22
click at [94, 398] on div "Auto Mode Send" at bounding box center [116, 409] width 157 height 22
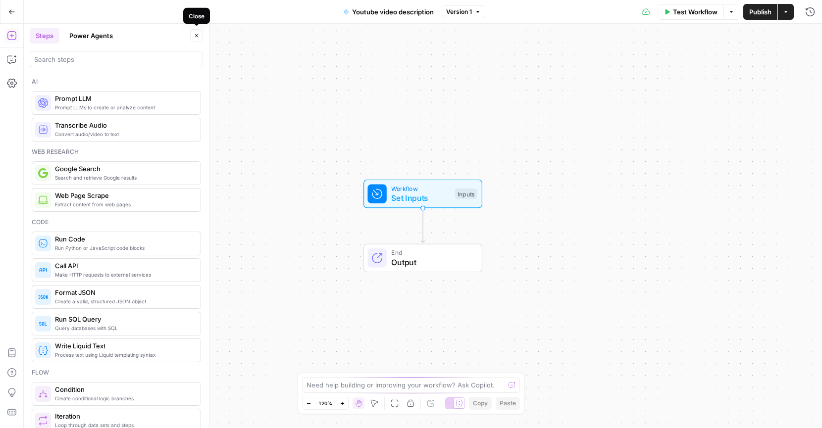
click at [199, 36] on icon "button" at bounding box center [197, 36] width 6 height 6
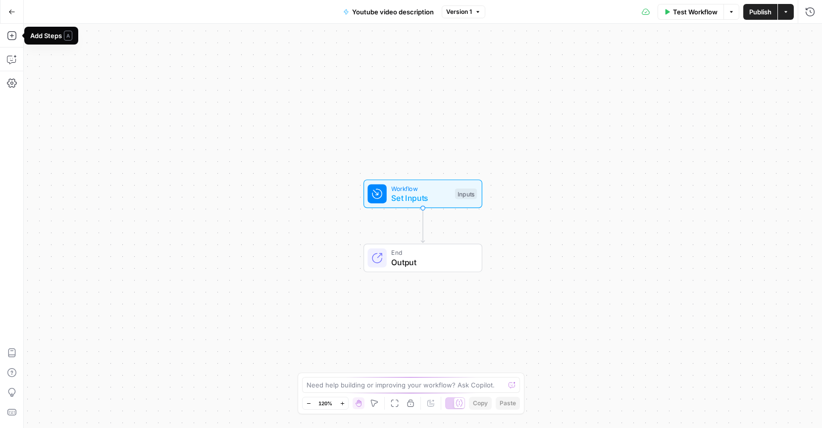
click at [10, 14] on icon "button" at bounding box center [11, 11] width 7 height 7
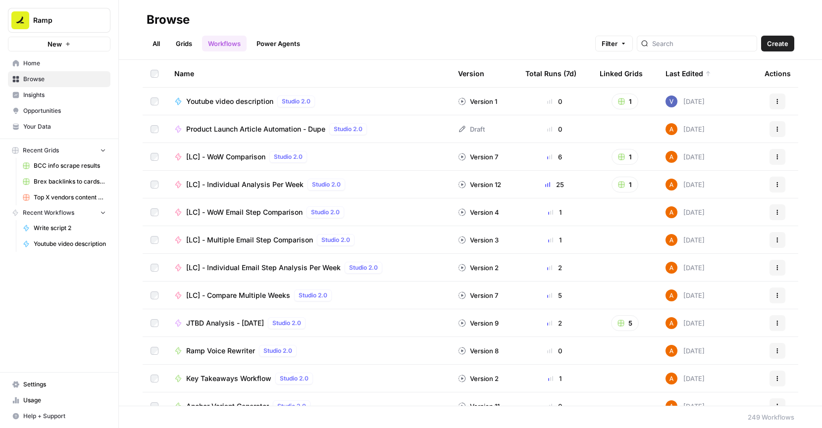
click at [191, 44] on link "Grids" at bounding box center [184, 44] width 28 height 16
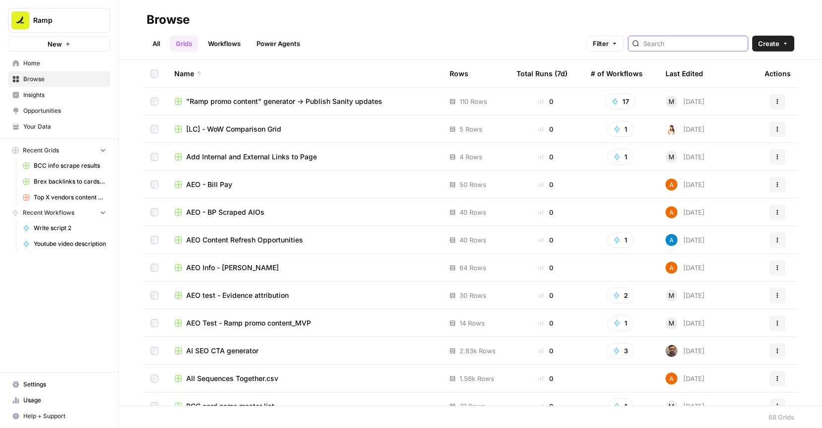
click at [696, 44] on input "search" at bounding box center [693, 44] width 101 height 10
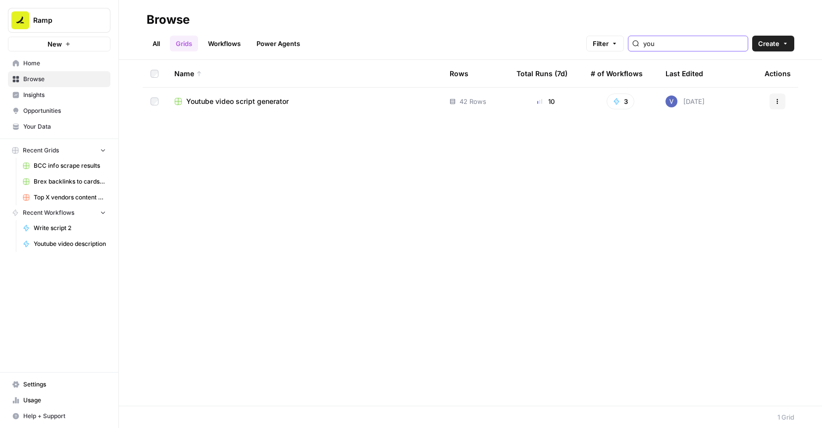
type input "you"
click at [252, 100] on span "Youtube video script generator" at bounding box center [237, 102] width 103 height 10
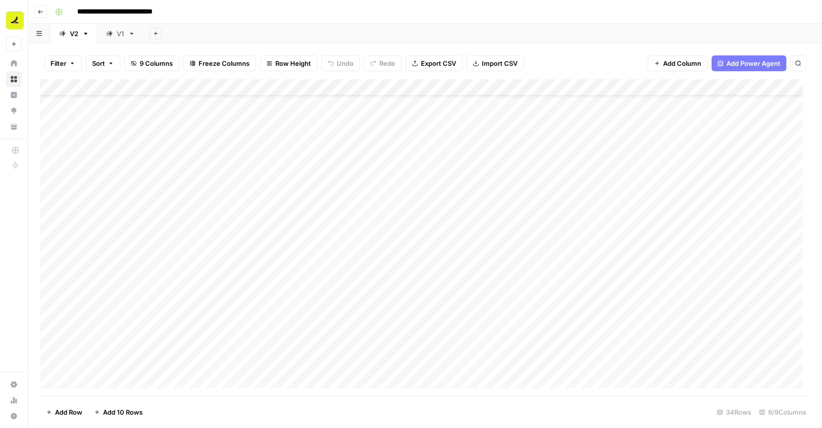
scroll to position [42, 0]
click at [40, 11] on icon "button" at bounding box center [41, 12] width 6 height 6
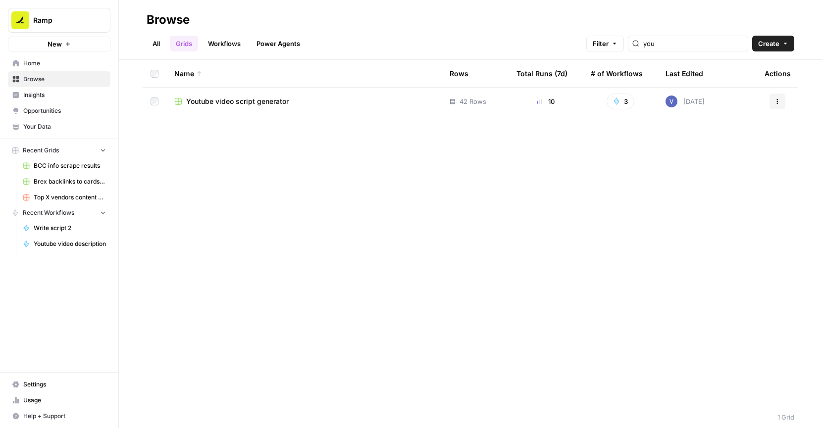
click at [153, 45] on link "All" at bounding box center [156, 44] width 19 height 16
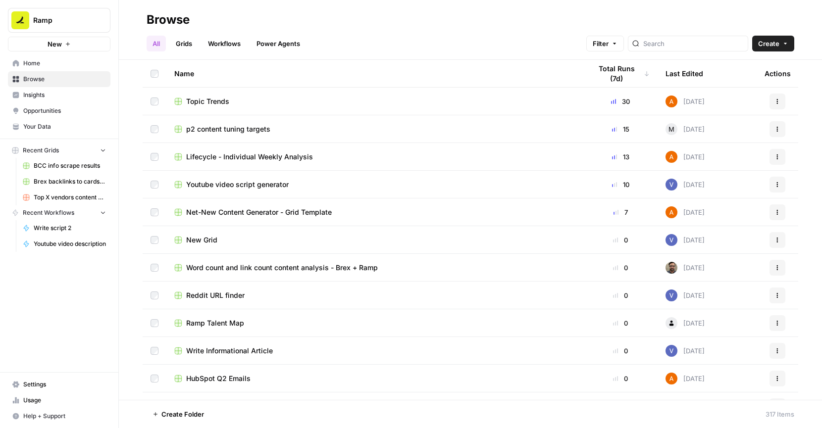
click at [251, 214] on span "Net-New Content Generator - Grid Template" at bounding box center [259, 213] width 146 height 10
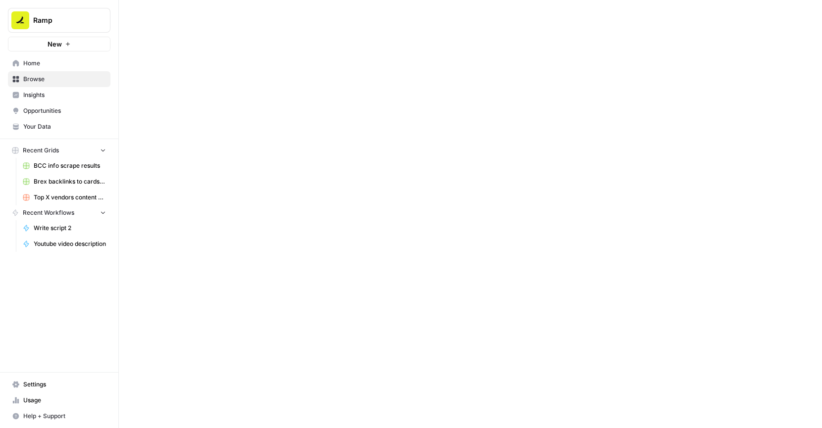
click at [251, 214] on div at bounding box center [470, 214] width 703 height 428
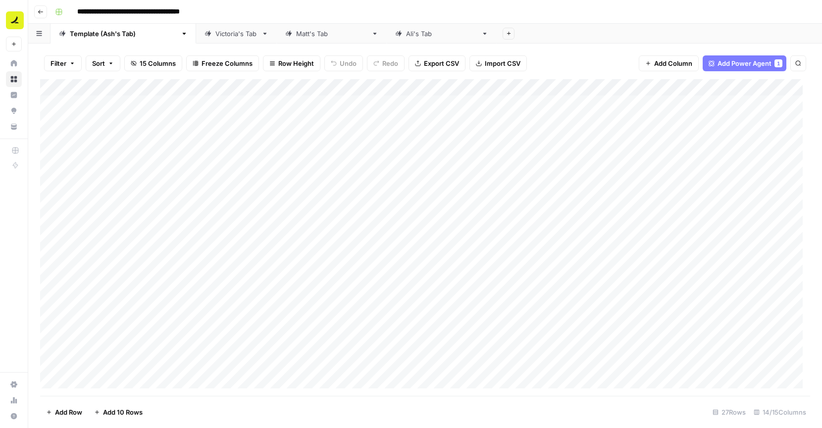
click at [326, 5] on div "**********" at bounding box center [431, 12] width 761 height 16
click at [296, 38] on div "Matt's Tab" at bounding box center [331, 34] width 71 height 10
click at [387, 39] on link "Ali's Tab" at bounding box center [442, 34] width 110 height 20
click at [215, 35] on div "Victoria's Tab" at bounding box center [236, 34] width 42 height 10
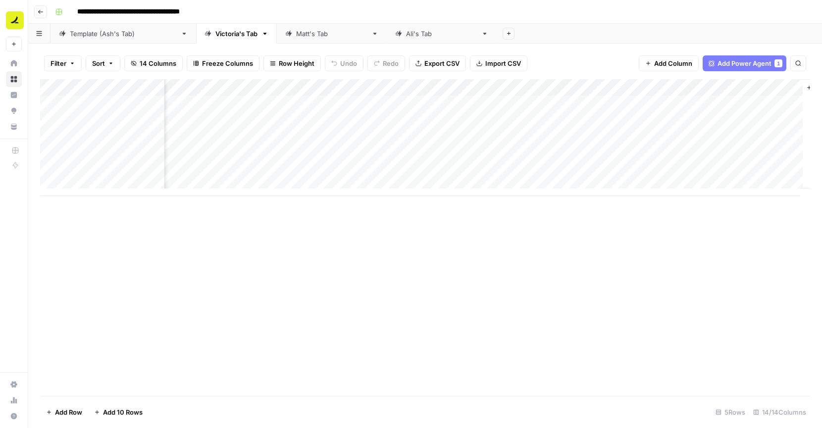
click at [329, 105] on div "Add Column" at bounding box center [425, 137] width 770 height 117
click at [343, 103] on div "Add Column" at bounding box center [425, 137] width 770 height 117
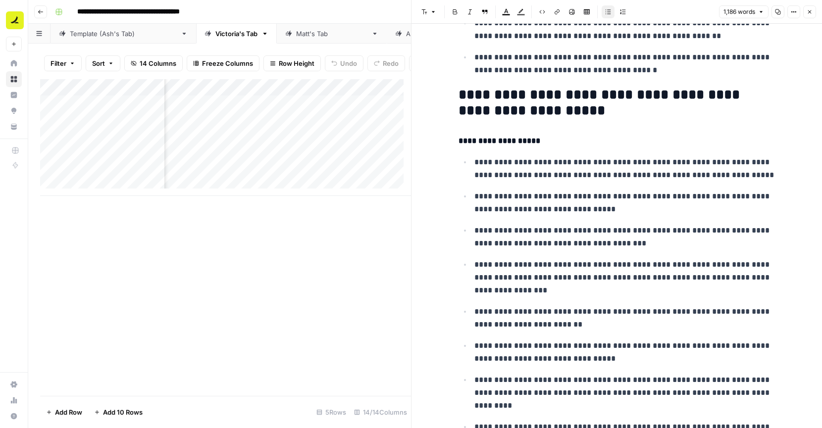
scroll to position [1681, 0]
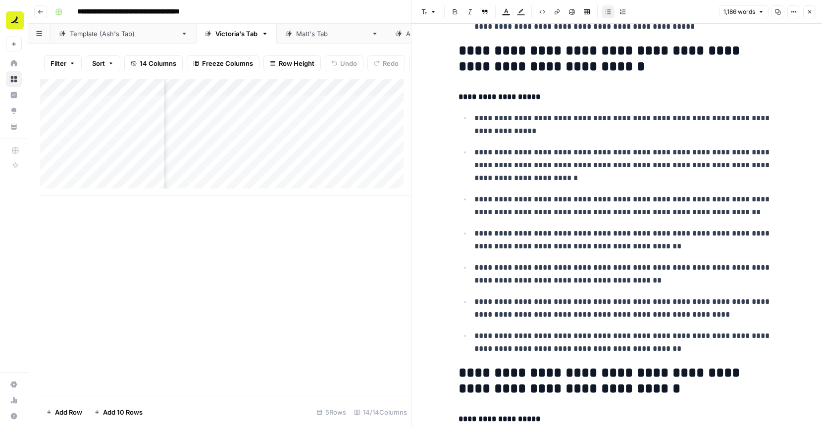
click at [810, 9] on icon "button" at bounding box center [810, 12] width 6 height 6
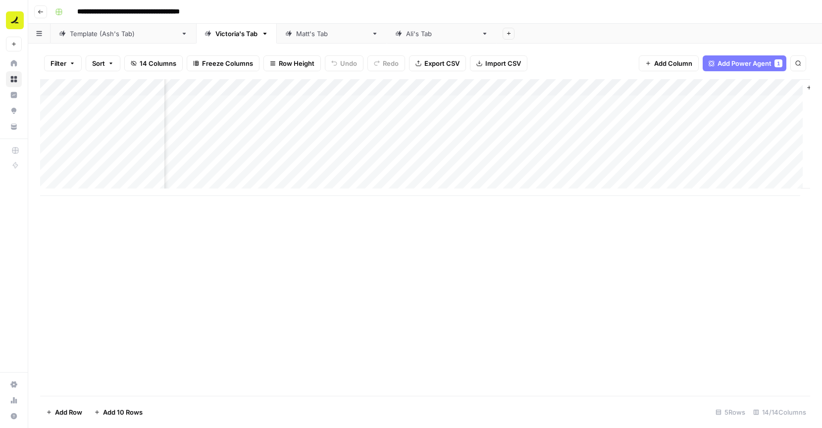
click at [392, 102] on div "Add Column" at bounding box center [425, 137] width 770 height 117
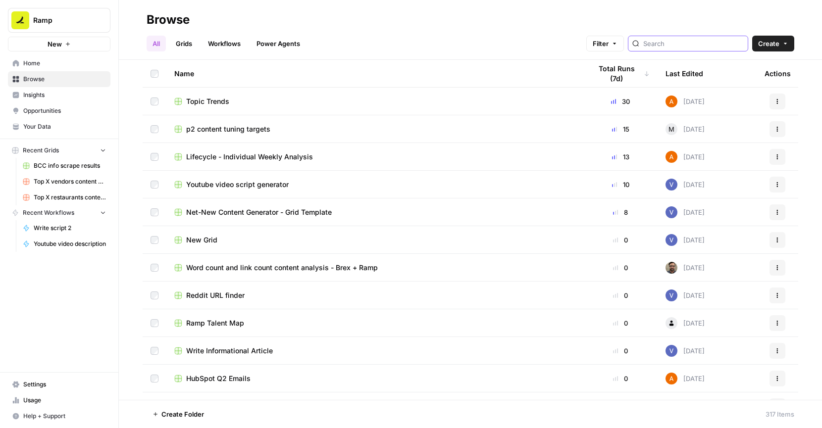
click at [671, 48] on input "search" at bounding box center [693, 44] width 101 height 10
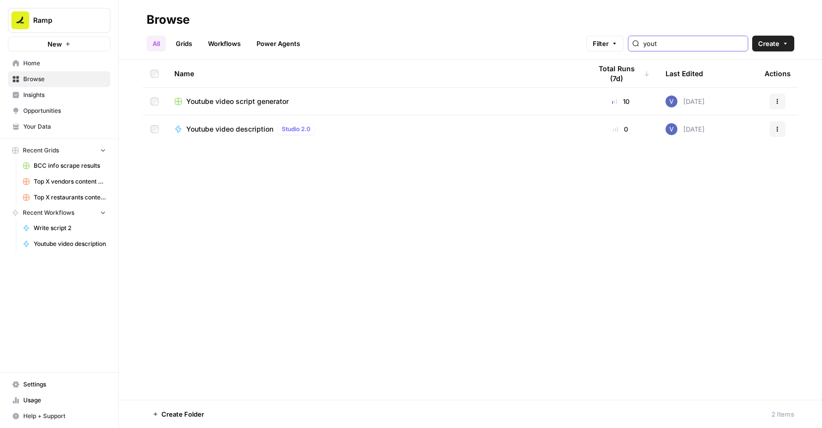
type input "yout"
click at [327, 95] on td "Youtube video script generator" at bounding box center [374, 101] width 417 height 27
click at [327, 99] on div "Youtube video script generator" at bounding box center [374, 102] width 401 height 10
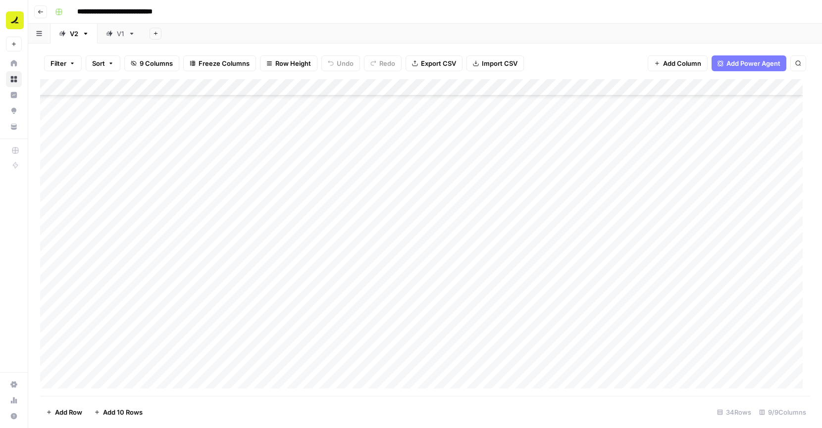
scroll to position [296, 0]
type input "****"
click at [214, 207] on div "Add Column" at bounding box center [425, 237] width 770 height 317
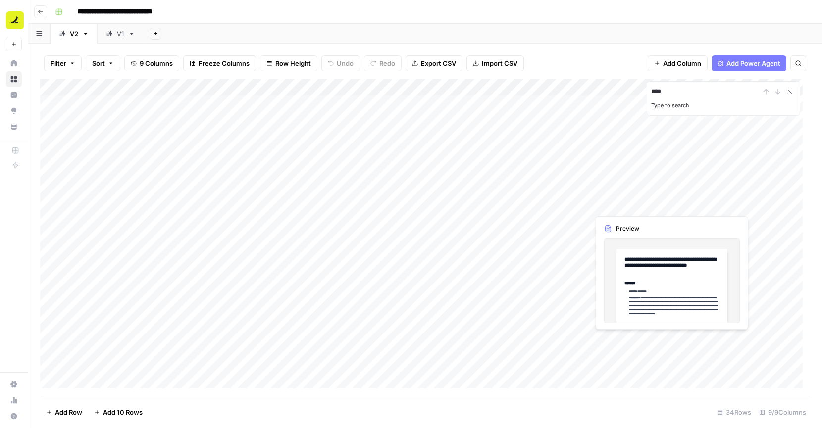
click at [680, 198] on div "Add Column" at bounding box center [425, 237] width 770 height 317
click at [700, 199] on div "Add Column" at bounding box center [425, 237] width 770 height 317
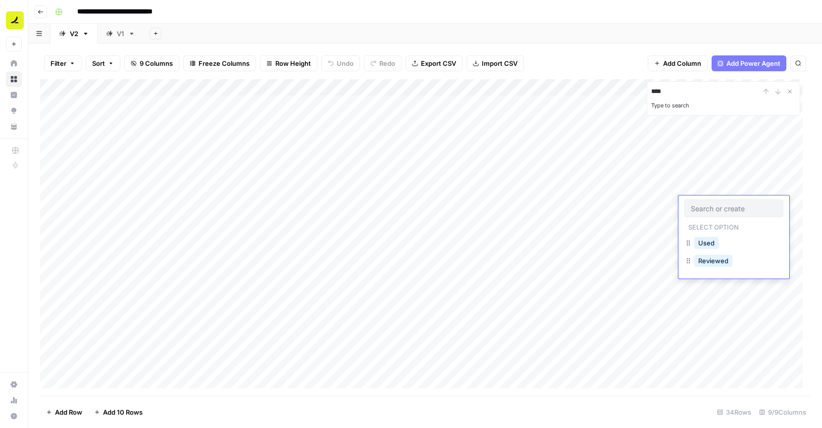
click at [700, 206] on input "text" at bounding box center [734, 208] width 86 height 9
click at [708, 237] on button "Used" at bounding box center [706, 243] width 24 height 12
click at [791, 183] on div "Add Column" at bounding box center [425, 237] width 770 height 317
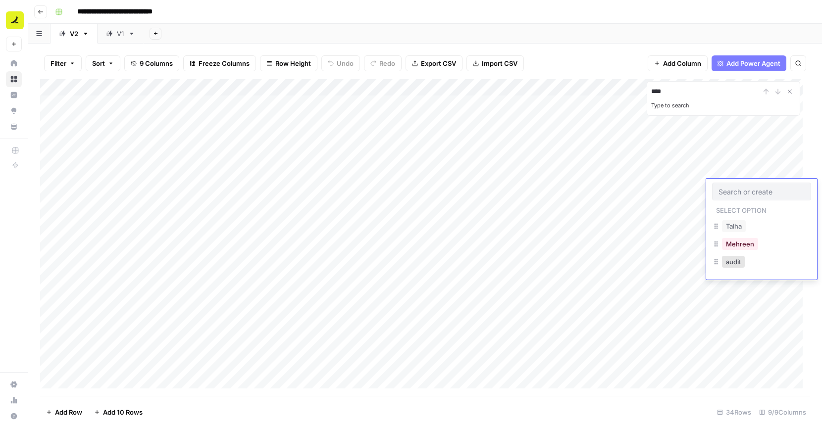
click at [764, 219] on div "Talha" at bounding box center [761, 227] width 99 height 18
click at [739, 225] on button "Talha" at bounding box center [734, 226] width 24 height 12
click at [792, 202] on div "Add Column" at bounding box center [425, 237] width 770 height 317
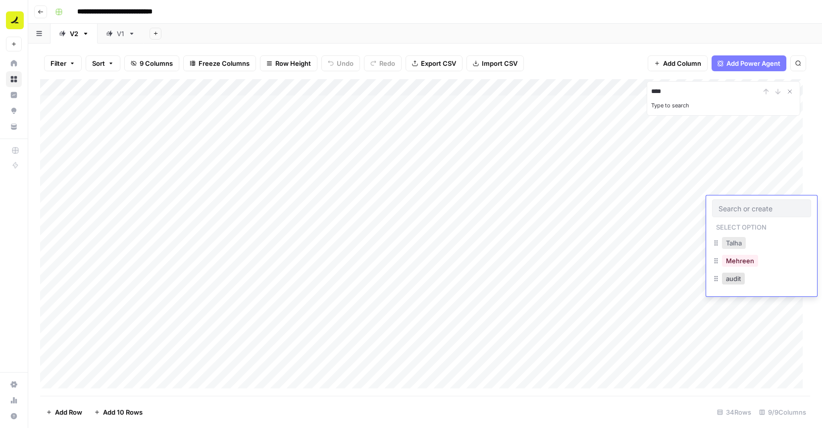
click at [735, 244] on button "Talha" at bounding box center [734, 243] width 24 height 12
click at [170, 218] on div "Add Column" at bounding box center [425, 237] width 770 height 317
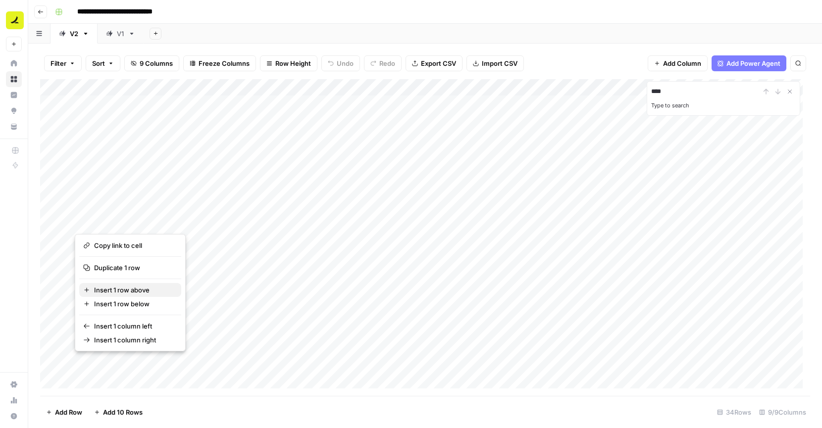
click at [128, 291] on span "Insert 1 row above" at bounding box center [133, 290] width 79 height 10
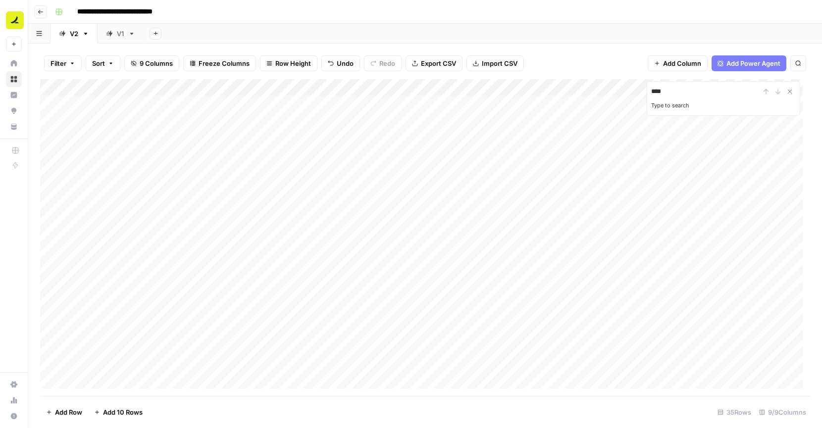
click at [153, 219] on div "Add Column" at bounding box center [425, 237] width 770 height 317
type textarea "**********"
click at [306, 219] on div "Add Column" at bounding box center [425, 237] width 770 height 317
click at [402, 224] on div "Add Column" at bounding box center [425, 237] width 770 height 317
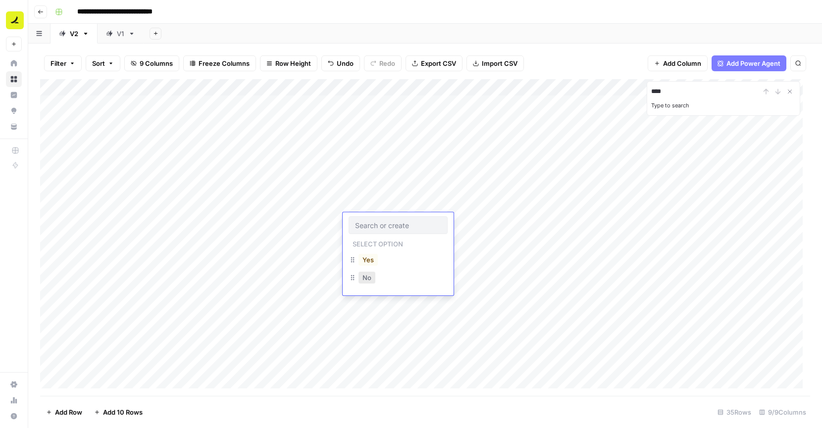
click at [365, 277] on button "No" at bounding box center [367, 278] width 17 height 12
click at [435, 223] on div "Add Column" at bounding box center [425, 237] width 770 height 317
click at [414, 219] on div "Add Column" at bounding box center [425, 237] width 770 height 317
type textarea "**********"
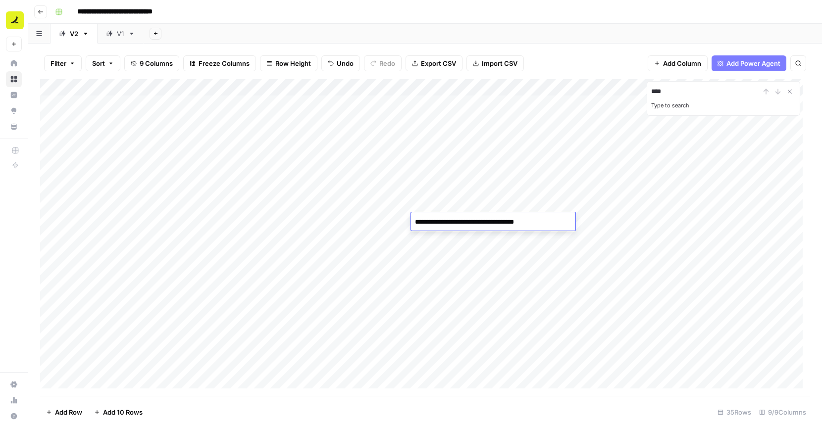
click at [441, 267] on div "Add Column" at bounding box center [425, 237] width 770 height 317
click at [531, 220] on div "Add Column" at bounding box center [425, 237] width 770 height 317
click at [138, 86] on div "Add Column" at bounding box center [425, 237] width 770 height 317
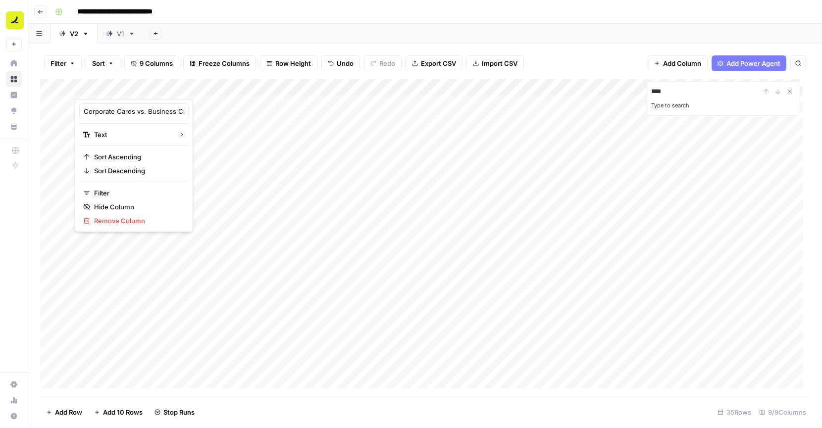
click at [138, 86] on div at bounding box center [176, 89] width 203 height 20
click at [130, 107] on input "Corporate Cards vs. Business Credit Cards" at bounding box center [134, 112] width 101 height 10
type input "Video Title"
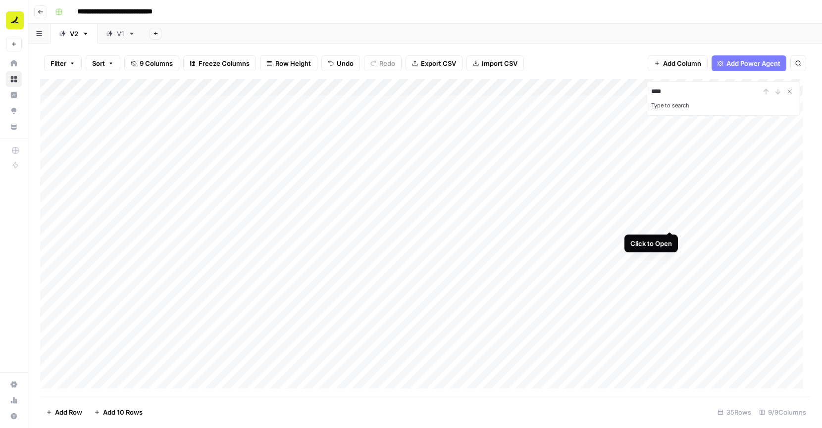
click at [669, 220] on div "Add Column" at bounding box center [425, 237] width 770 height 317
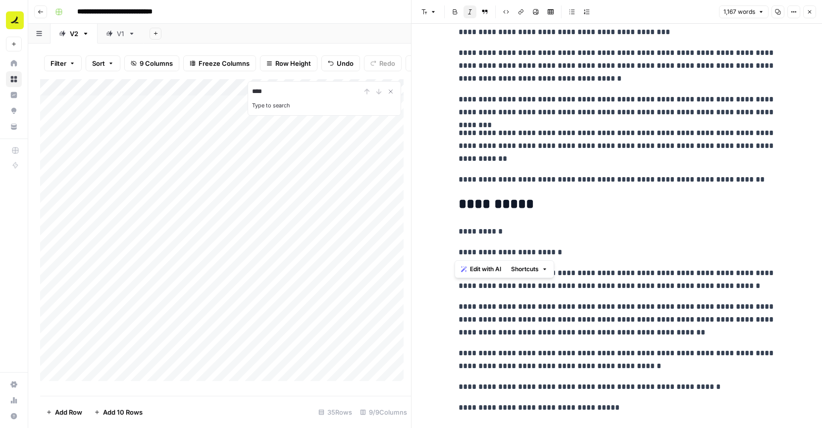
scroll to position [1951, 0]
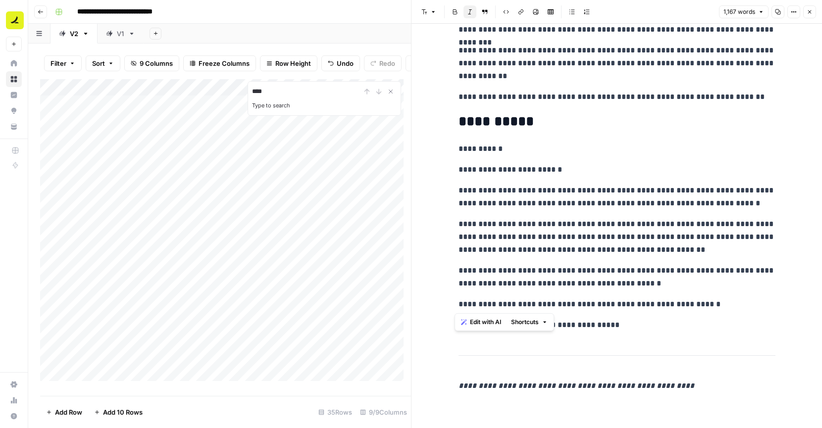
drag, startPoint x: 455, startPoint y: 51, endPoint x: 721, endPoint y: 303, distance: 366.9
copy div "**********"
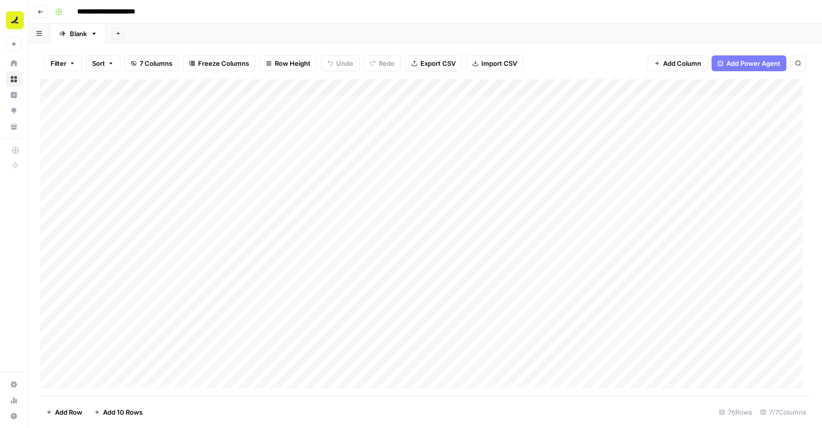
click at [39, 11] on icon "button" at bounding box center [41, 12] width 6 height 6
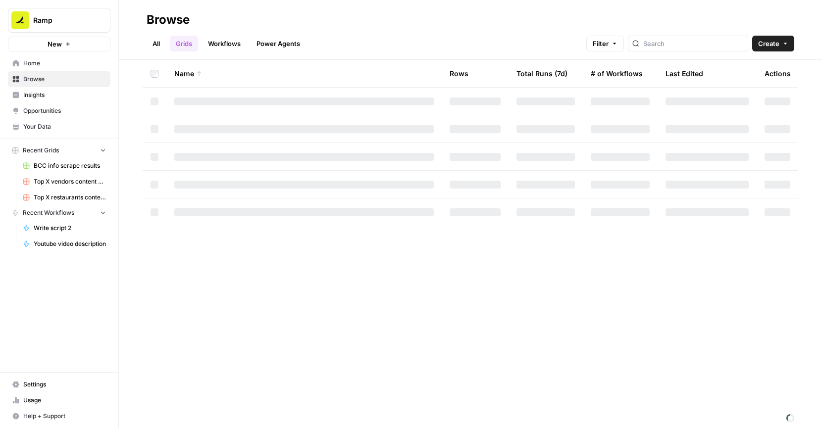
click at [686, 49] on div at bounding box center [688, 44] width 120 height 16
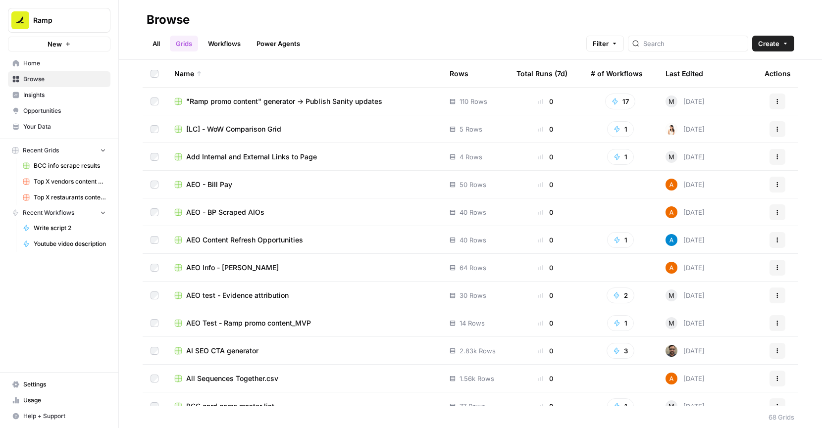
click at [53, 384] on span "Settings" at bounding box center [64, 384] width 83 height 9
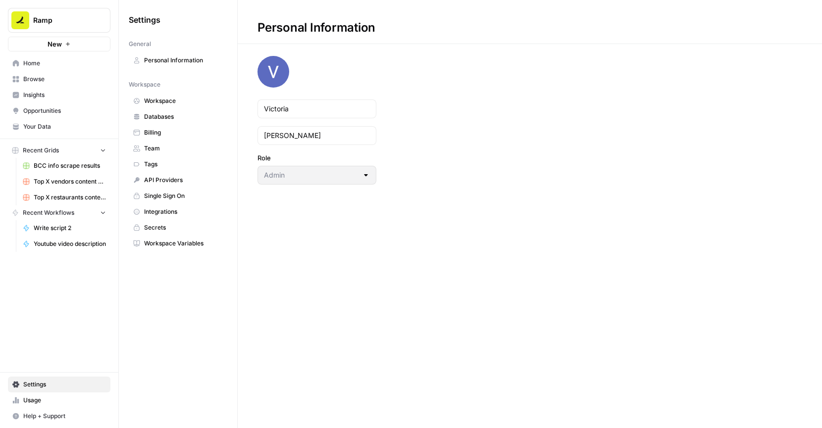
click at [173, 154] on link "Team" at bounding box center [178, 149] width 99 height 16
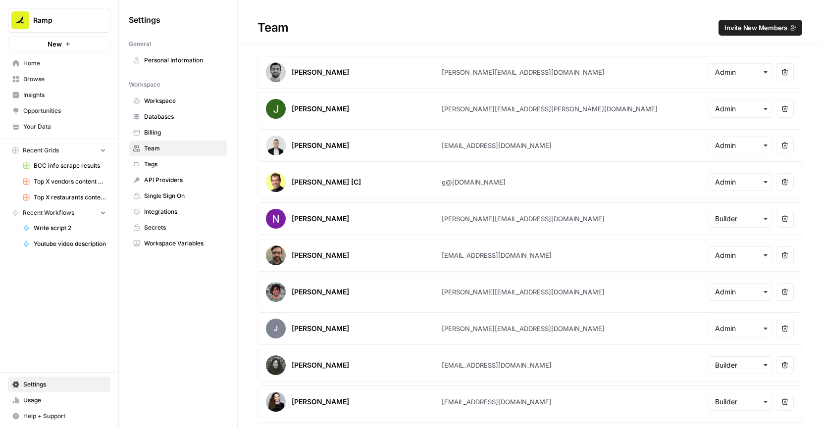
click at [759, 25] on span "Invite New Members" at bounding box center [756, 28] width 63 height 10
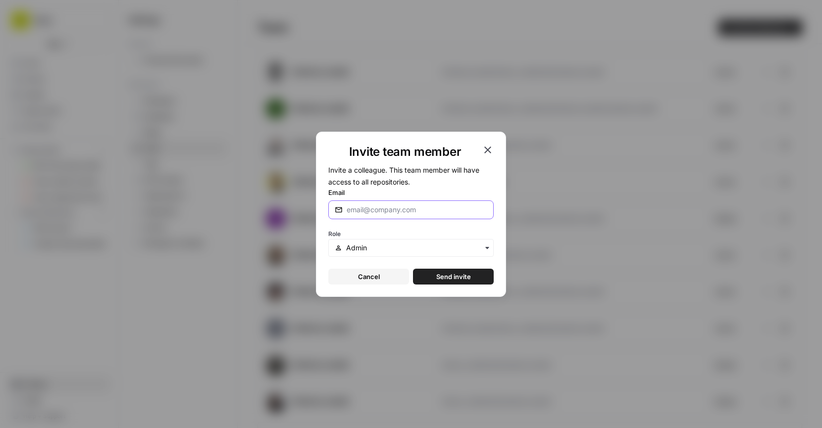
click at [367, 214] on input "Email" at bounding box center [417, 210] width 141 height 10
click at [385, 208] on input "Email" at bounding box center [417, 210] width 141 height 10
paste input "david.ossipovgrodsky@ramp.com"
type input "david.ossipovgrodsky@ramp.com"
click at [445, 258] on form "Invite a colleague. This team member will have access to all repositories. Emai…" at bounding box center [410, 224] width 165 height 121
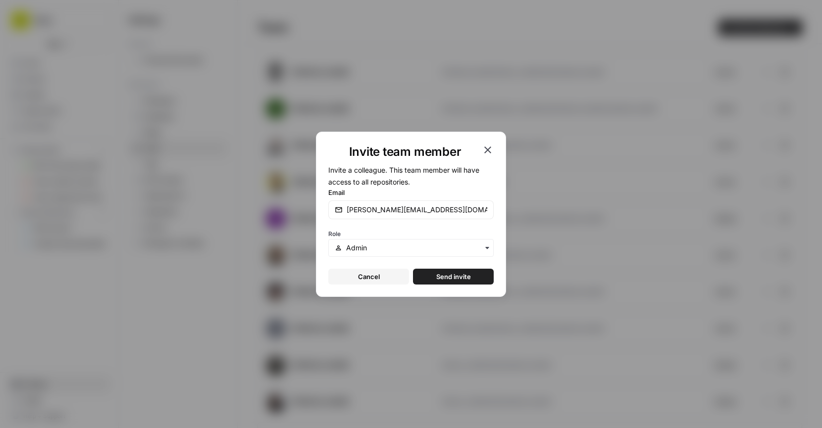
click at [453, 272] on span "Send invite" at bounding box center [453, 277] width 35 height 10
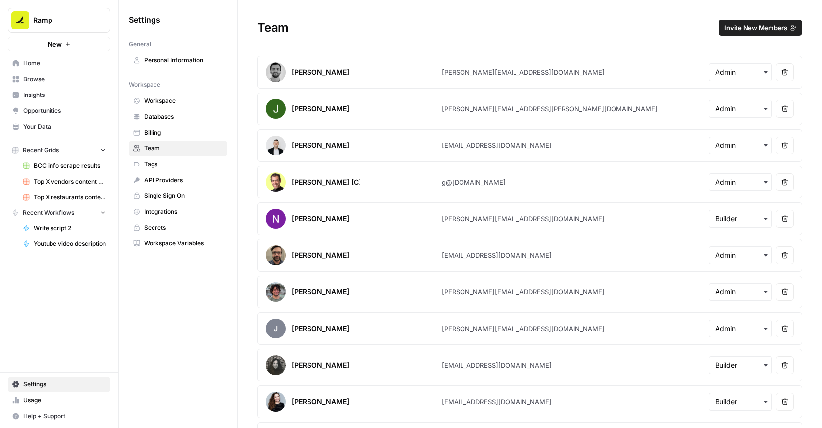
click at [81, 61] on span "Home" at bounding box center [64, 63] width 83 height 9
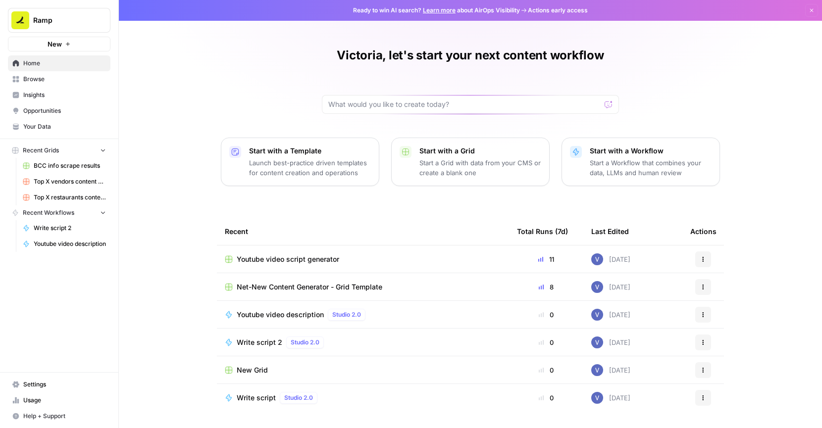
click at [367, 221] on div "Recent" at bounding box center [363, 231] width 276 height 27
click at [424, 103] on input "text" at bounding box center [464, 105] width 272 height 10
type input "prompt"
click button "Send" at bounding box center [609, 104] width 13 height 13
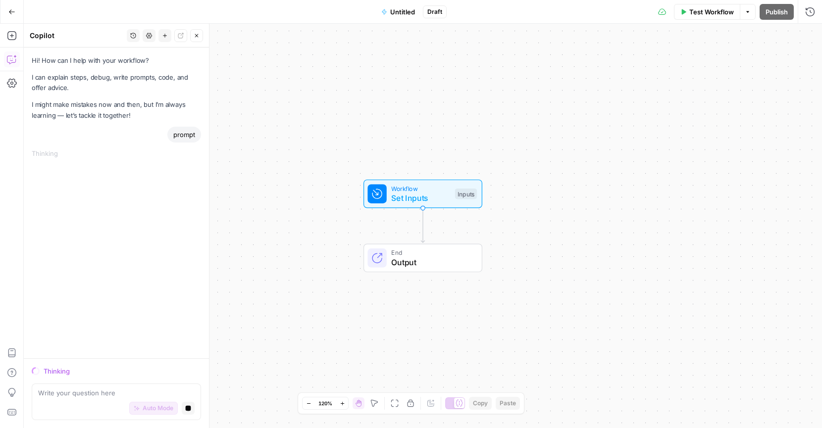
click at [14, 15] on button "Go Back" at bounding box center [12, 12] width 18 height 18
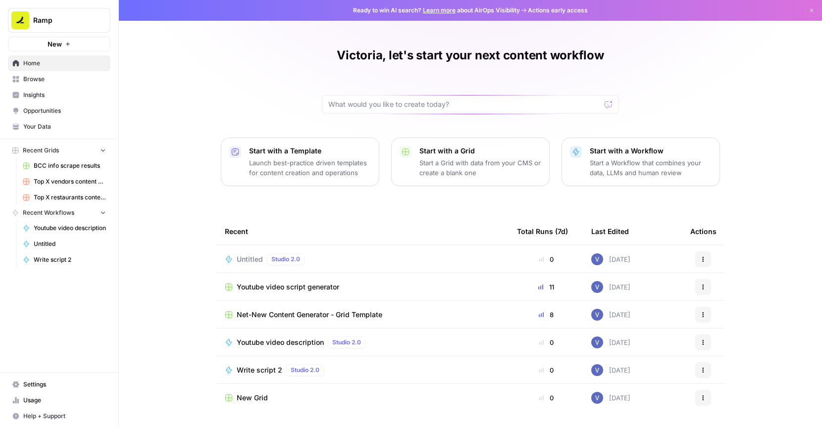
click at [66, 79] on span "Browse" at bounding box center [64, 79] width 83 height 9
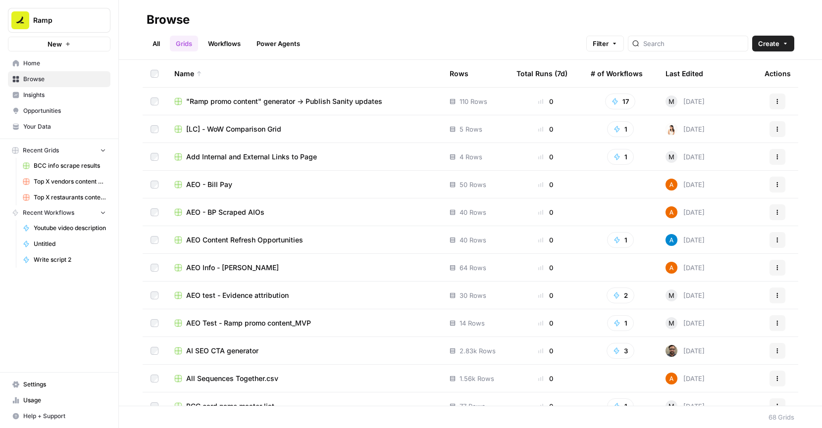
click at [688, 38] on div at bounding box center [688, 44] width 120 height 16
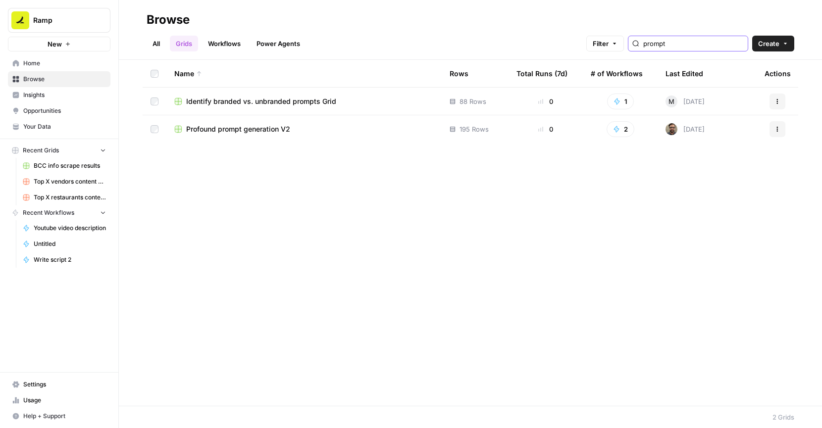
type input "prompt"
click at [332, 134] on div "Profound prompt generation V2" at bounding box center [304, 129] width 260 height 10
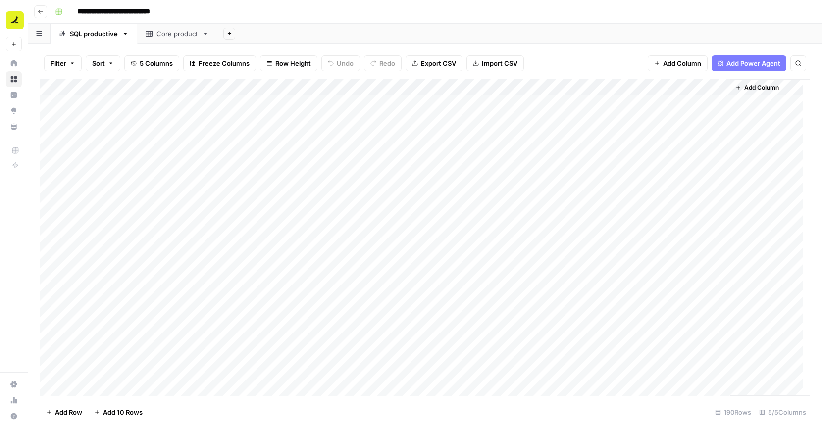
click at [46, 17] on button "Go back" at bounding box center [40, 11] width 13 height 13
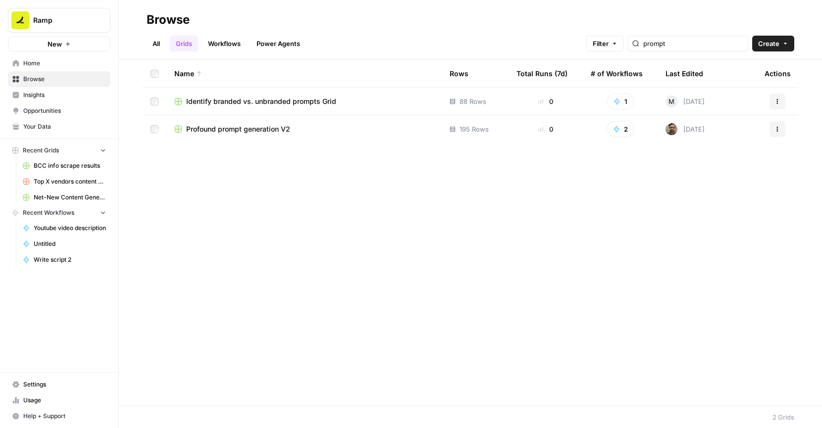
click at [269, 132] on span "Profound prompt generation V2" at bounding box center [238, 129] width 104 height 10
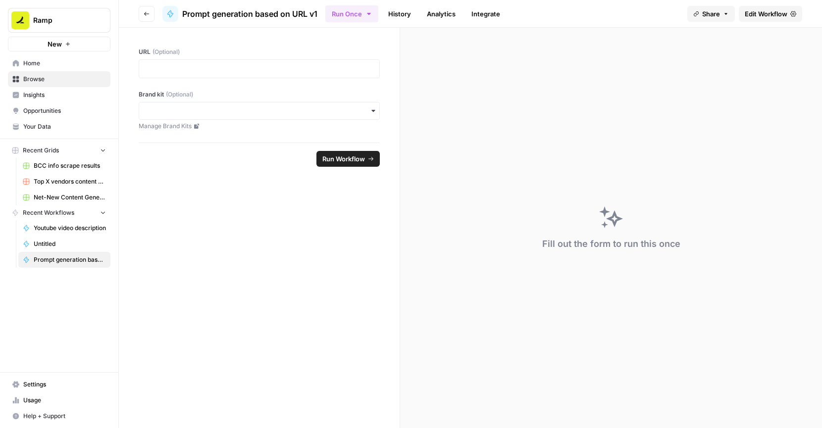
click at [776, 18] on span "Edit Workflow" at bounding box center [766, 14] width 43 height 10
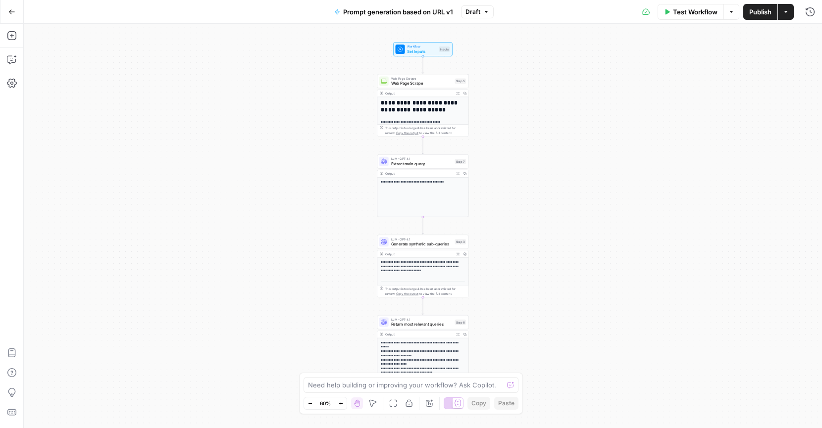
click at [741, 11] on div "Test Workflow Options Publish Actions Run History" at bounding box center [658, 11] width 328 height 23
click at [732, 11] on icon "button" at bounding box center [731, 11] width 3 height 1
click at [448, 12] on span "Prompt generation based on URL v1" at bounding box center [398, 12] width 110 height 10
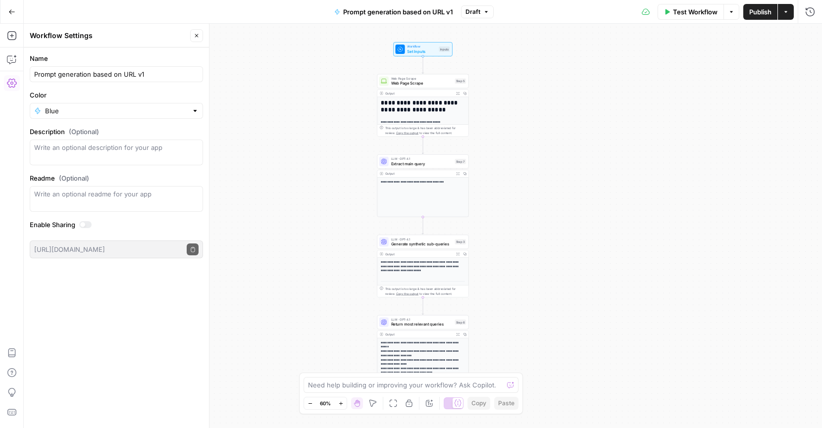
click at [6, 5] on button "Go Back" at bounding box center [12, 12] width 18 height 18
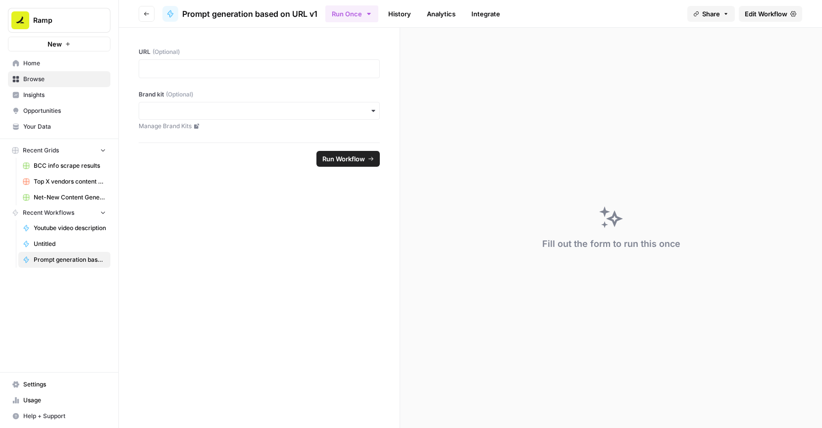
click at [788, 18] on link "Edit Workflow" at bounding box center [770, 14] width 63 height 16
